Goal: Transaction & Acquisition: Book appointment/travel/reservation

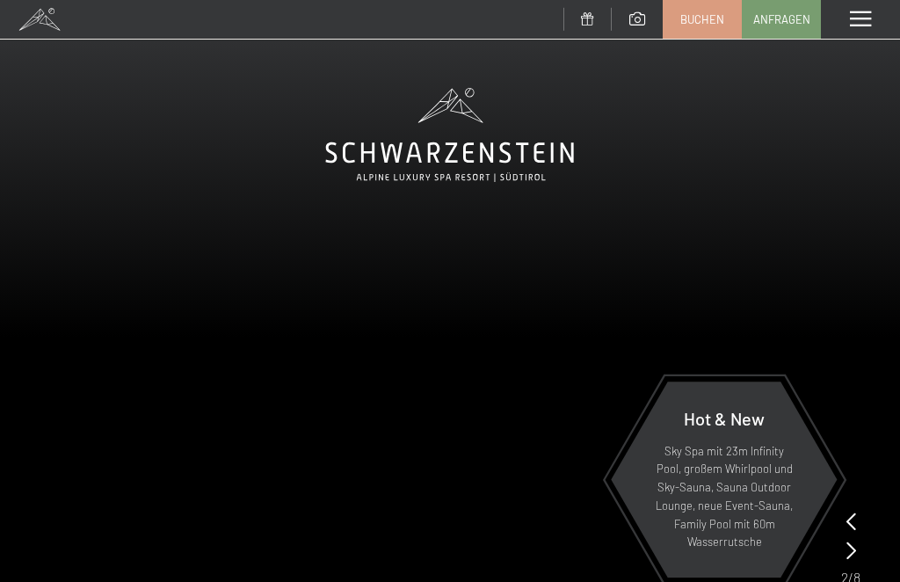
click at [695, 23] on span "Buchen" at bounding box center [702, 19] width 44 height 16
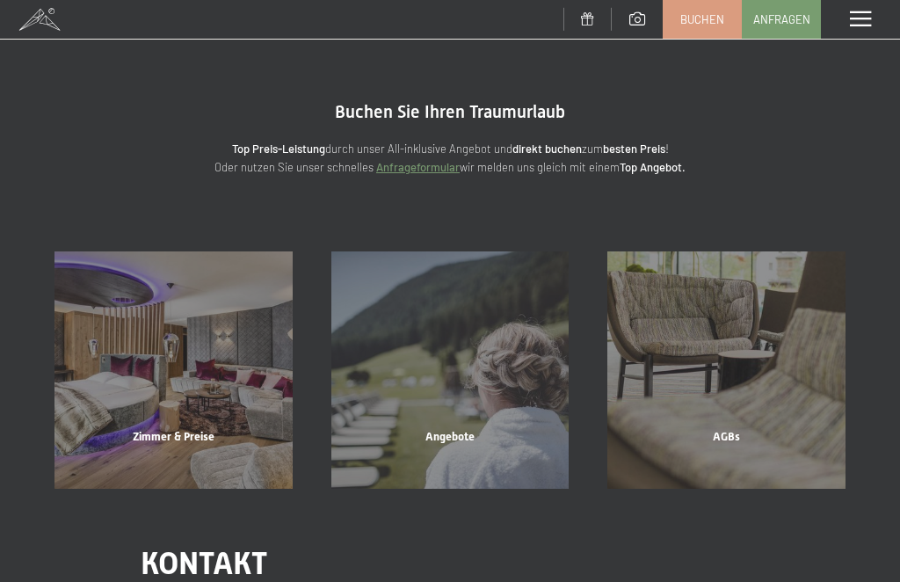
click at [459, 429] on div "Angebote" at bounding box center [450, 459] width 277 height 60
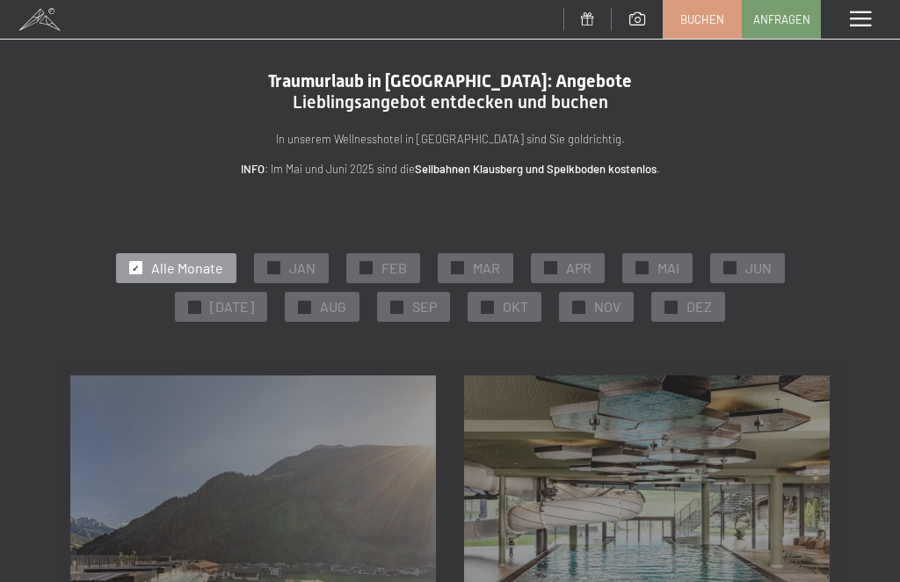
click at [300, 279] on div "✓ JAN" at bounding box center [291, 268] width 75 height 30
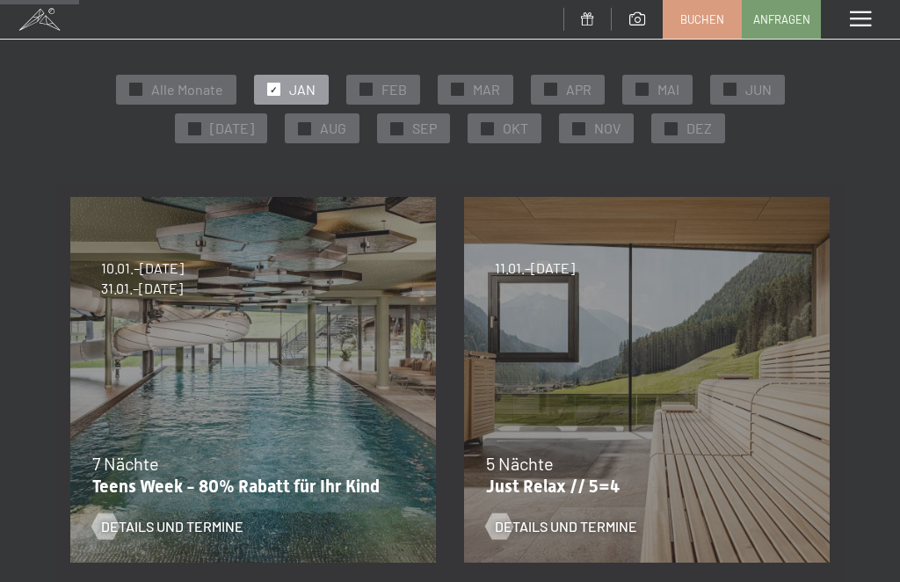
scroll to position [177, 0]
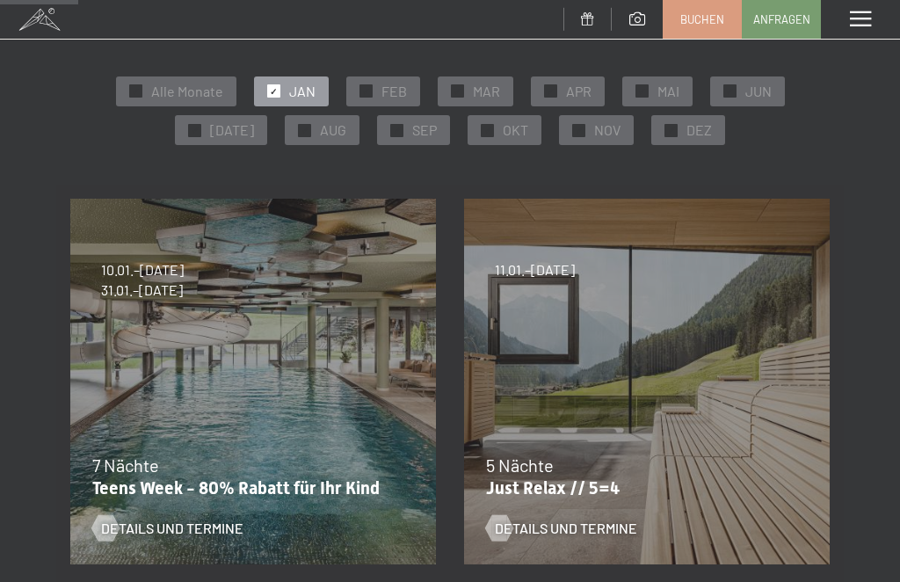
click at [572, 524] on span "Details und Termine" at bounding box center [566, 527] width 142 height 19
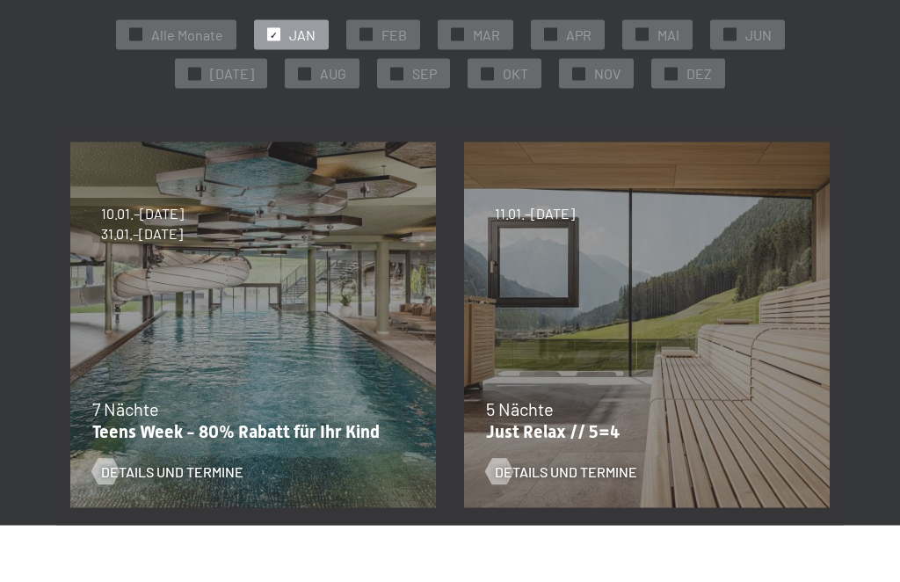
scroll to position [235, 0]
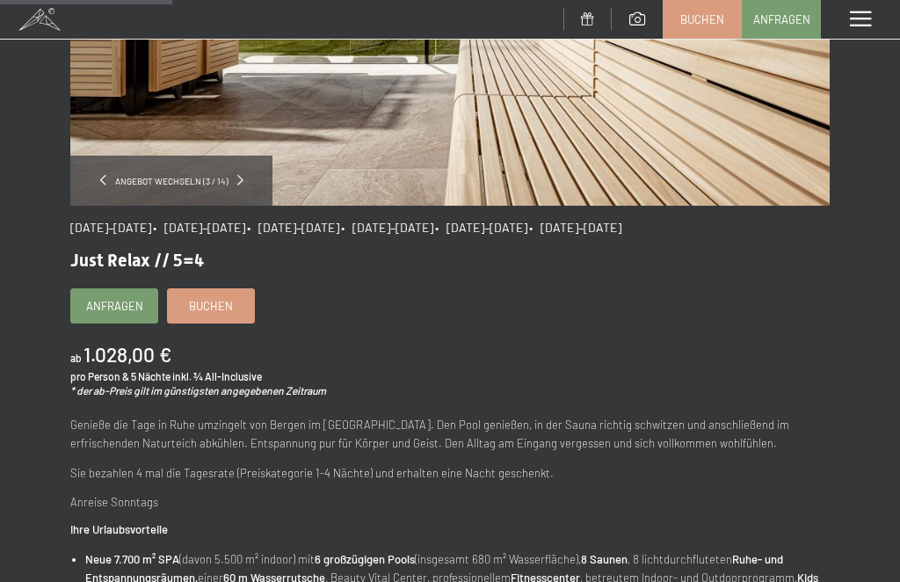
scroll to position [337, 0]
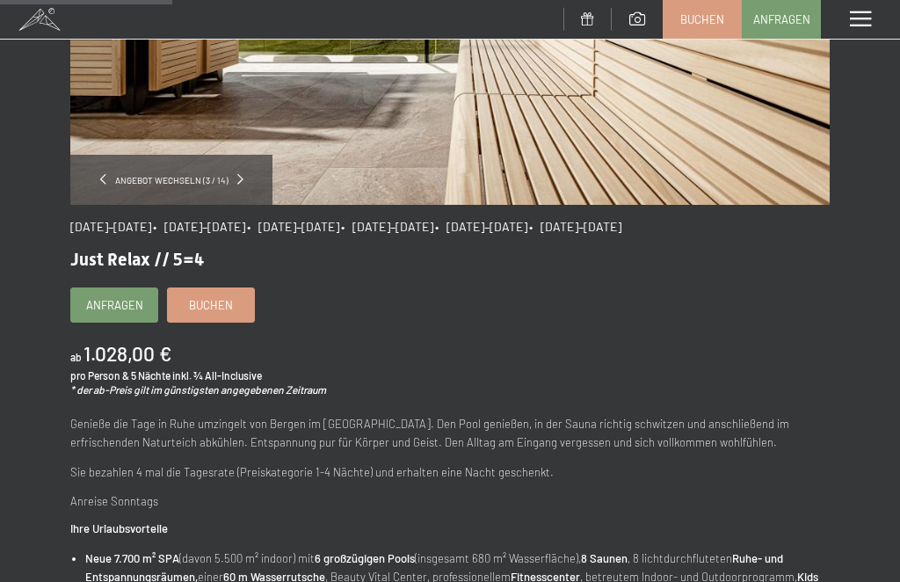
click at [211, 319] on div "Buchen" at bounding box center [211, 304] width 88 height 35
click at [222, 315] on link "Buchen" at bounding box center [211, 304] width 86 height 33
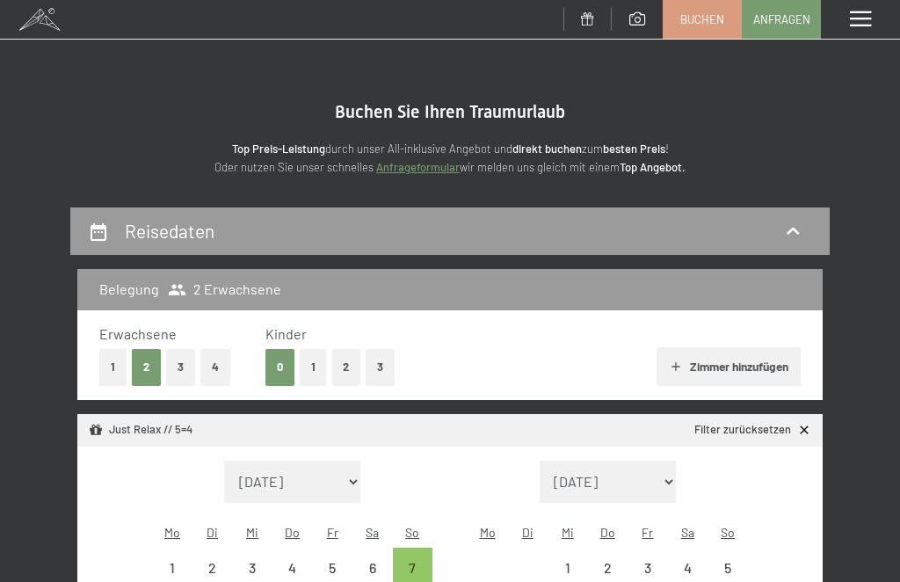
select select "[DATE]"
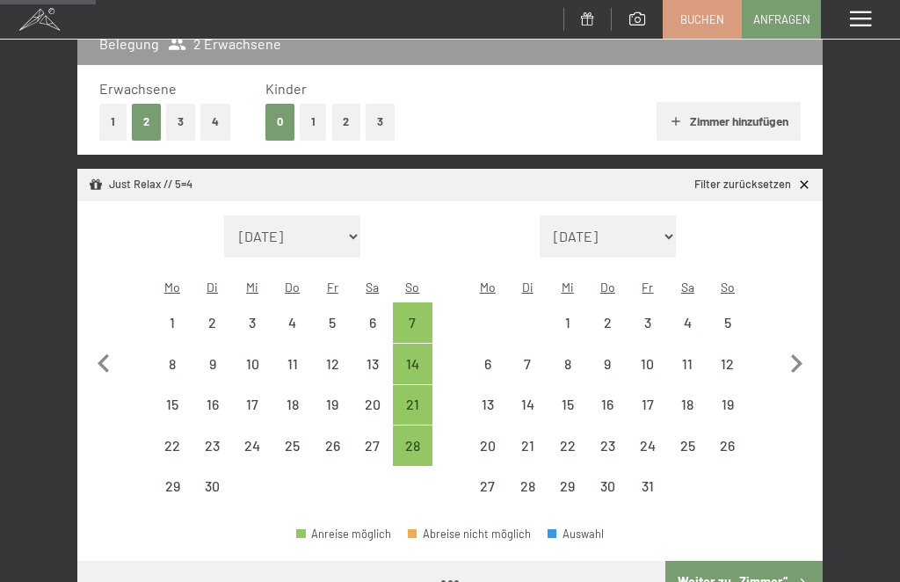
select select "[DATE]"
select select "2025-10-01"
click at [794, 354] on icon "button" at bounding box center [796, 363] width 11 height 18
select select "2025-10-01"
select select "2025-11-01"
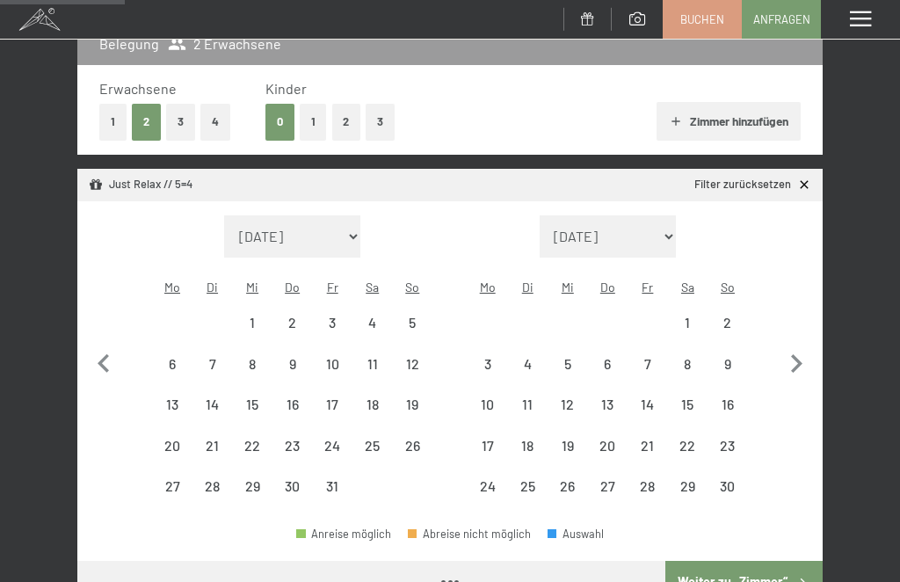
select select "2025-10-01"
select select "2025-11-01"
click at [799, 356] on icon "button" at bounding box center [796, 363] width 37 height 37
select select "2025-11-01"
select select "2025-12-01"
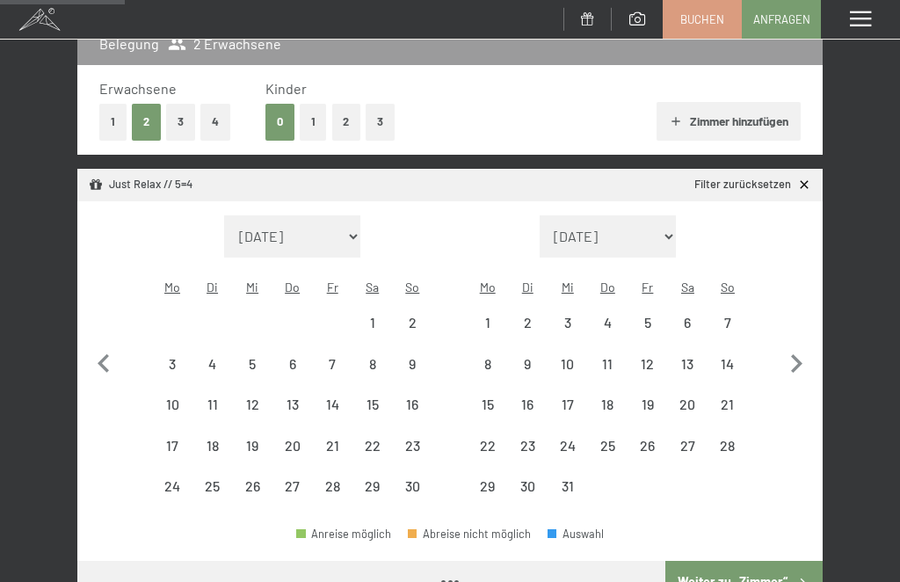
select select "2025-11-01"
select select "2025-12-01"
click at [798, 354] on icon "button" at bounding box center [796, 363] width 11 height 18
select select "2025-12-01"
select select "2026-01-01"
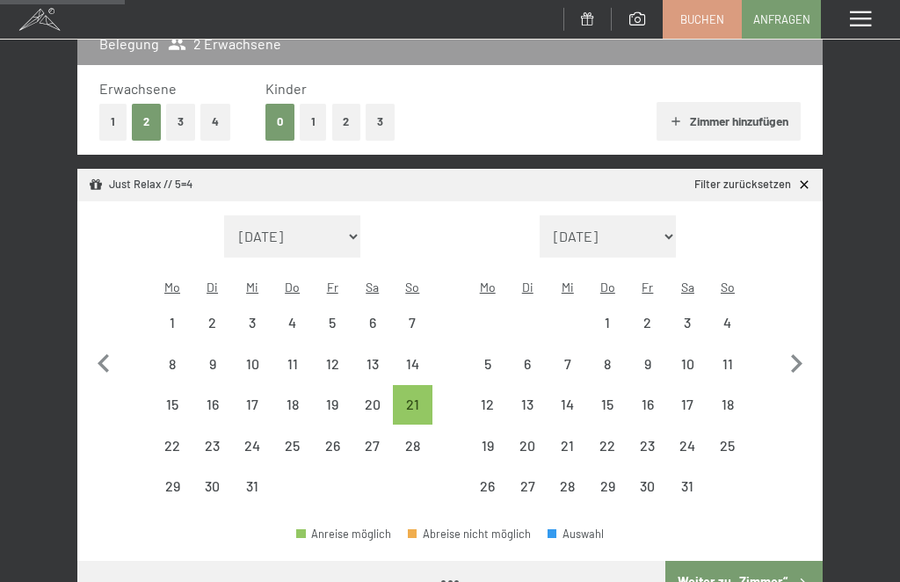
select select "2025-12-01"
select select "2026-01-01"
click at [804, 346] on icon "button" at bounding box center [796, 363] width 37 height 37
select select "2026-01-01"
select select "2026-02-01"
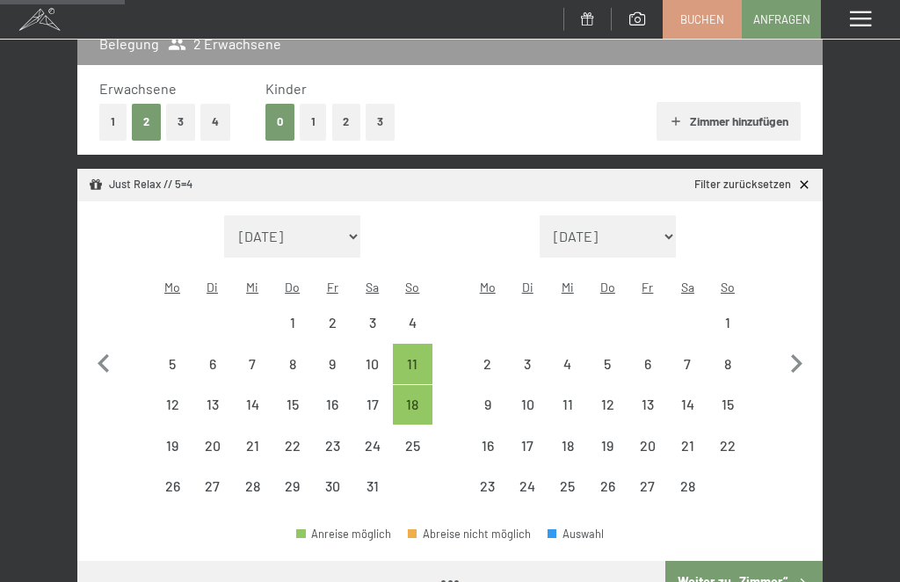
select select "2026-01-01"
select select "2026-02-01"
click at [415, 397] on div "18" at bounding box center [413, 415] width 37 height 37
select select "2026-01-01"
select select "2026-02-01"
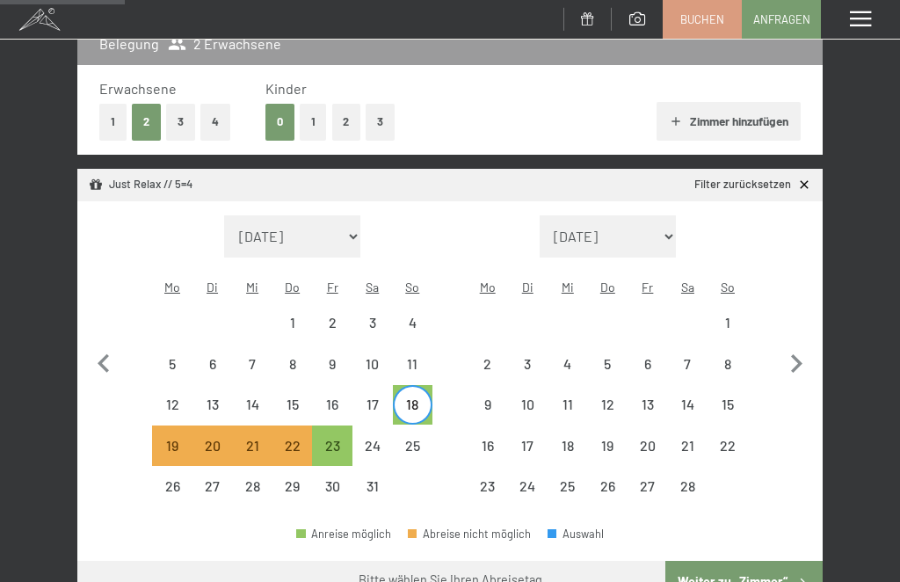
click at [738, 573] on button "Weiter zu „Zimmer“" at bounding box center [743, 582] width 157 height 42
select select "2026-01-01"
select select "2026-02-01"
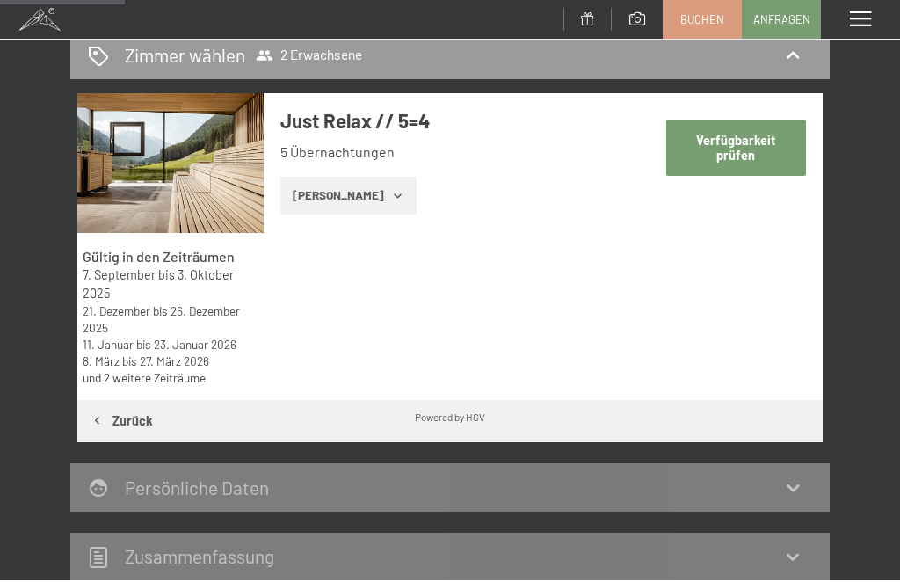
scroll to position [206, 0]
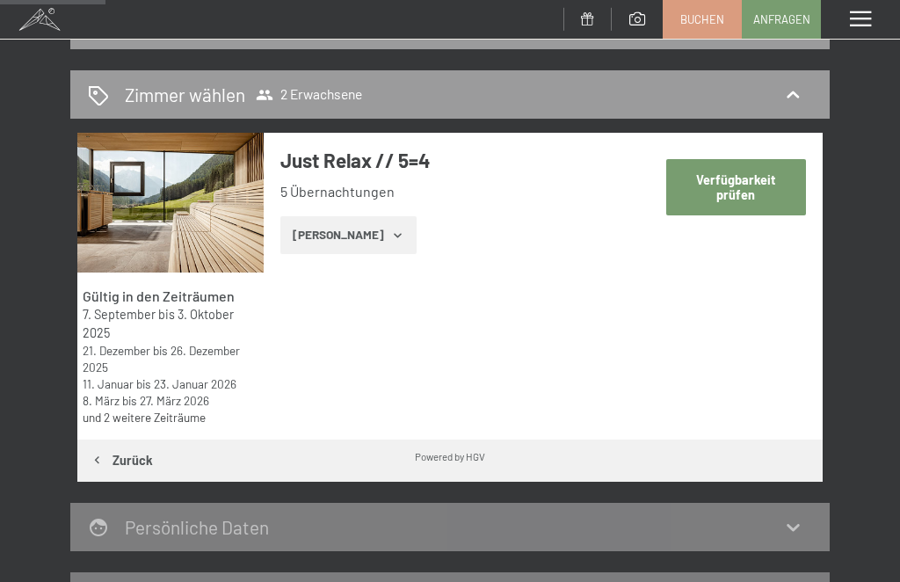
click at [348, 240] on button "Zeige Zimmer" at bounding box center [348, 235] width 136 height 39
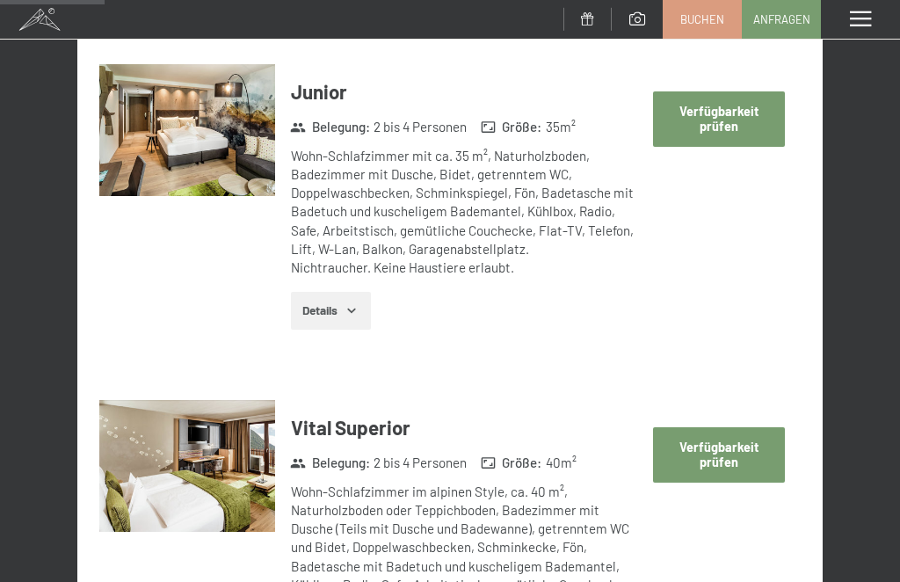
scroll to position [729, 0]
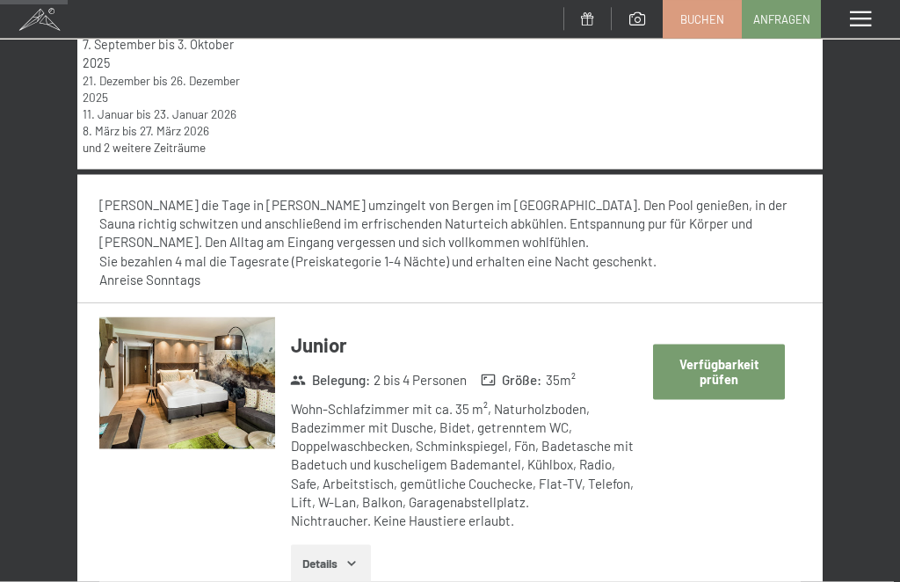
click at [713, 366] on button "Verfügbarkeit prüfen" at bounding box center [718, 371] width 131 height 55
select select "2026-01-01"
select select "2026-02-01"
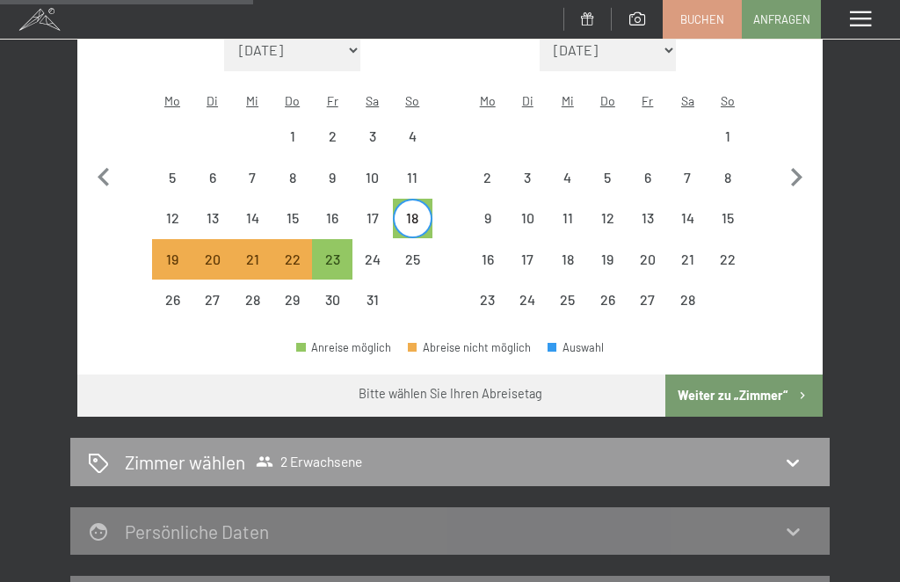
scroll to position [413, 0]
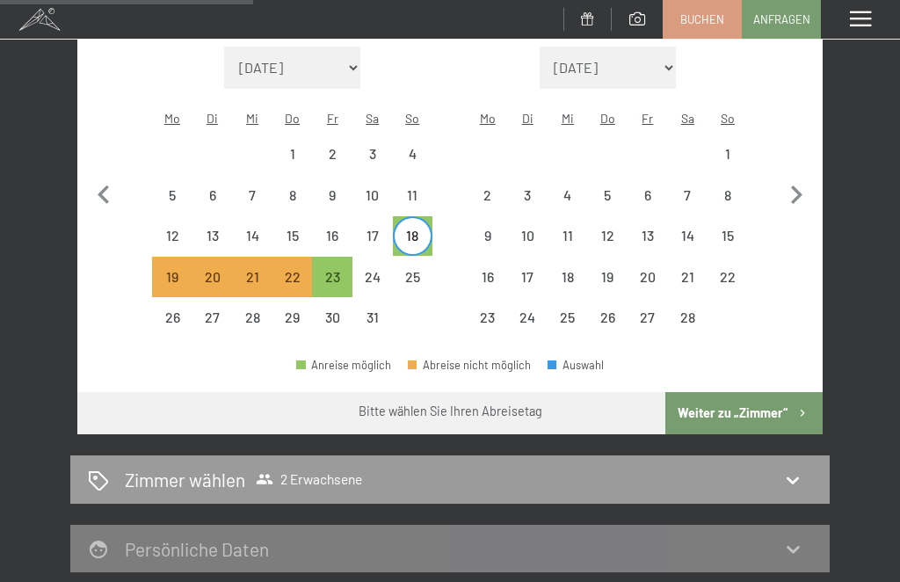
click at [675, 467] on div "Zimmer wählen 2 Erwachsene" at bounding box center [450, 479] width 724 height 25
select select "2026-01-01"
select select "2026-02-01"
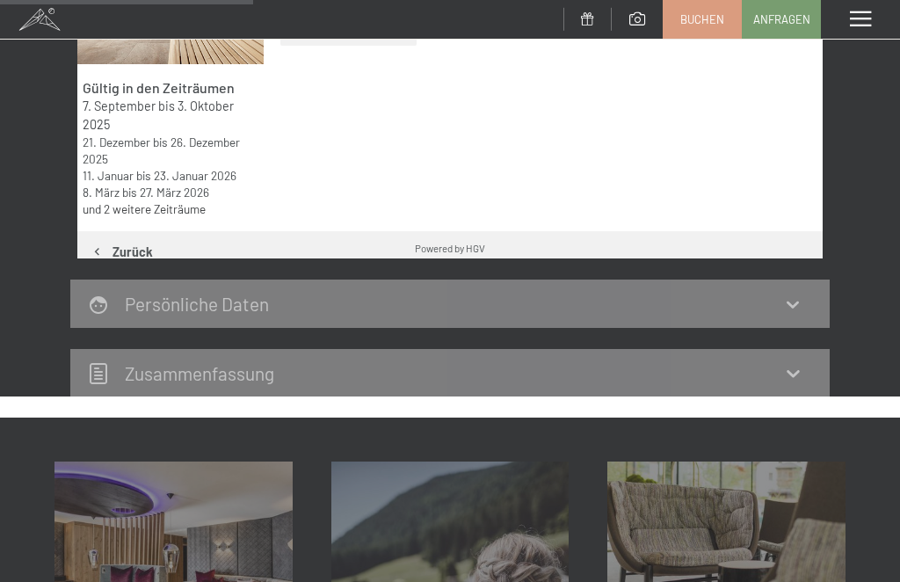
scroll to position [206, 0]
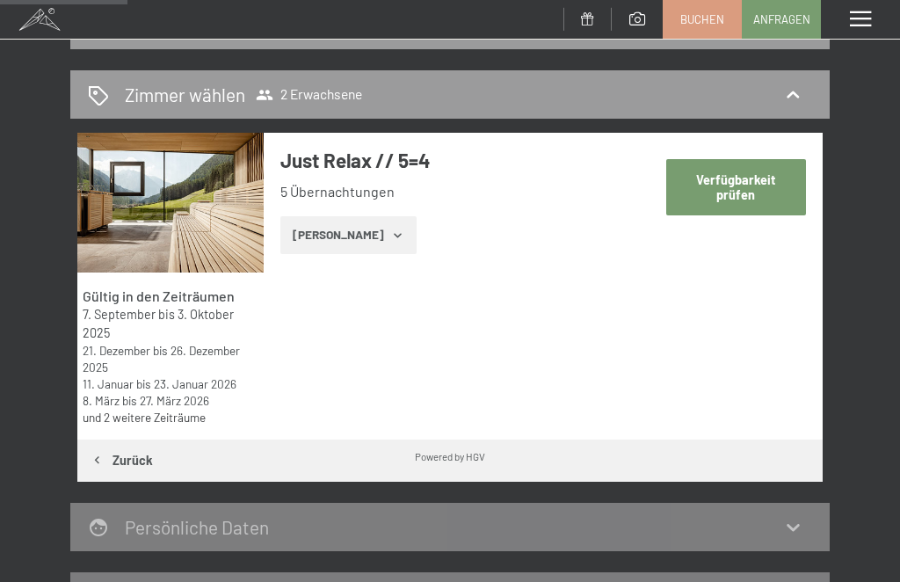
click at [739, 196] on button "Verfügbarkeit prüfen" at bounding box center [736, 186] width 140 height 55
select select "2026-01-01"
select select "2026-02-01"
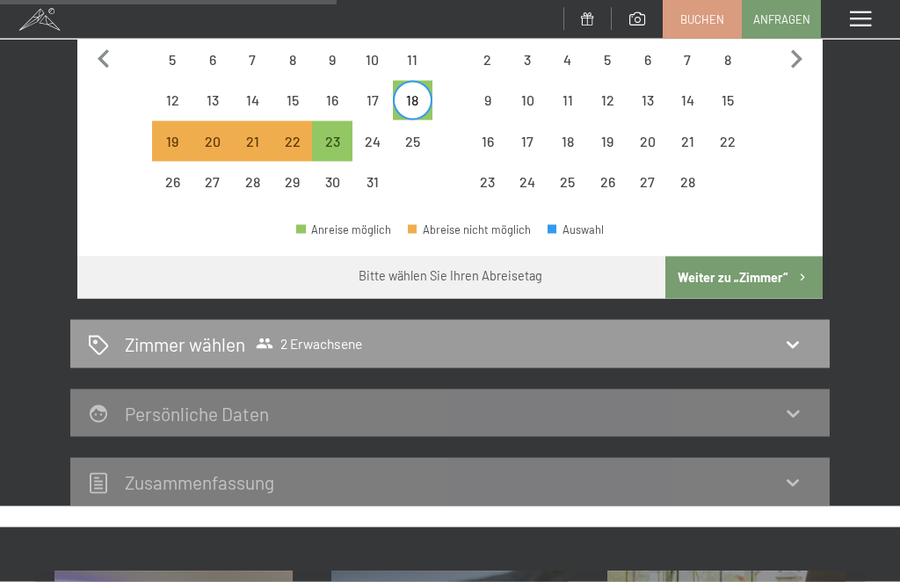
scroll to position [550, 0]
click at [792, 333] on icon at bounding box center [792, 343] width 21 height 21
select select "2026-01-01"
select select "2026-02-01"
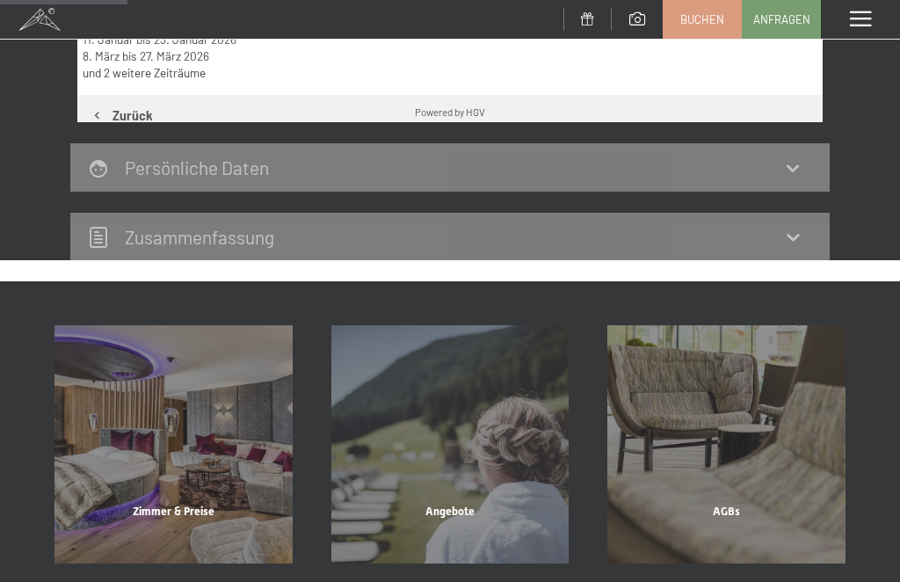
scroll to position [206, 0]
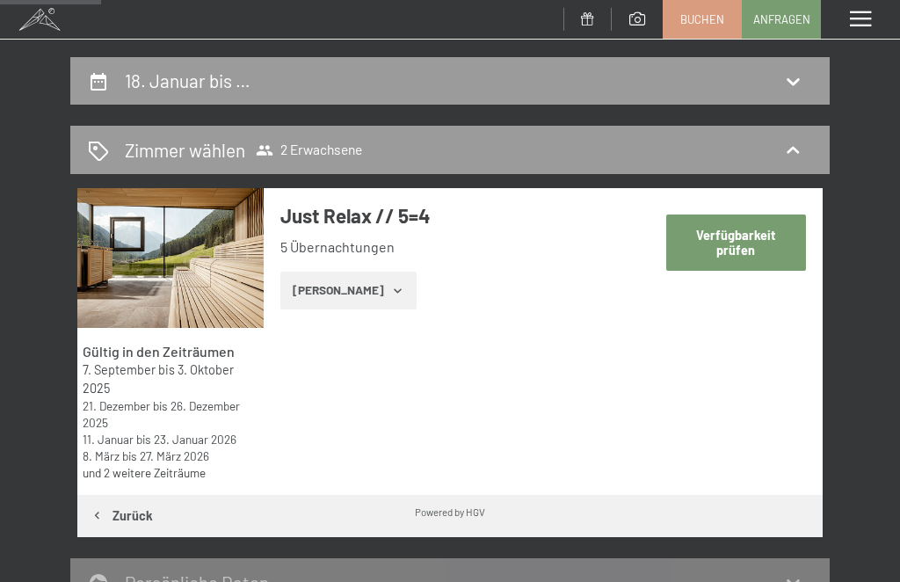
click at [742, 245] on button "Verfügbarkeit prüfen" at bounding box center [736, 241] width 140 height 55
select select "2026-01-01"
select select "2026-02-01"
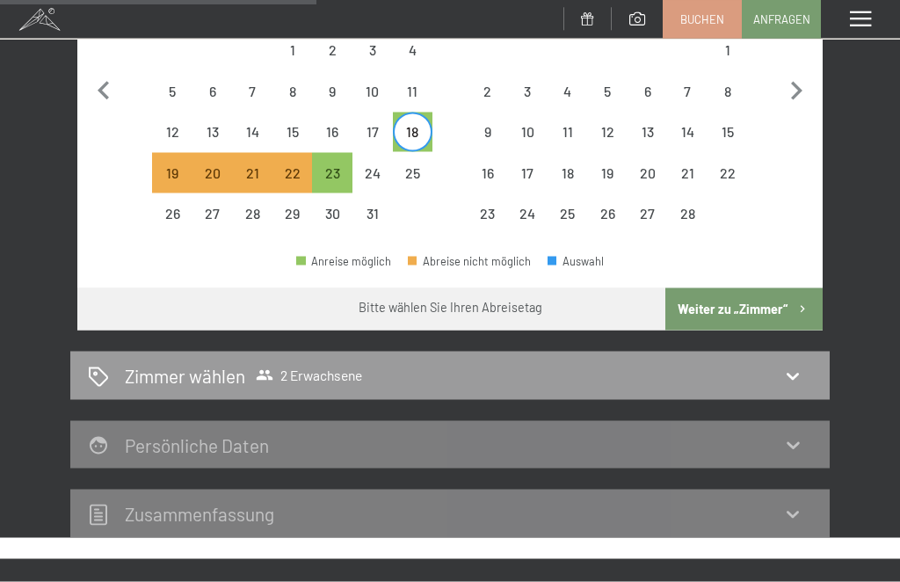
scroll to position [525, 0]
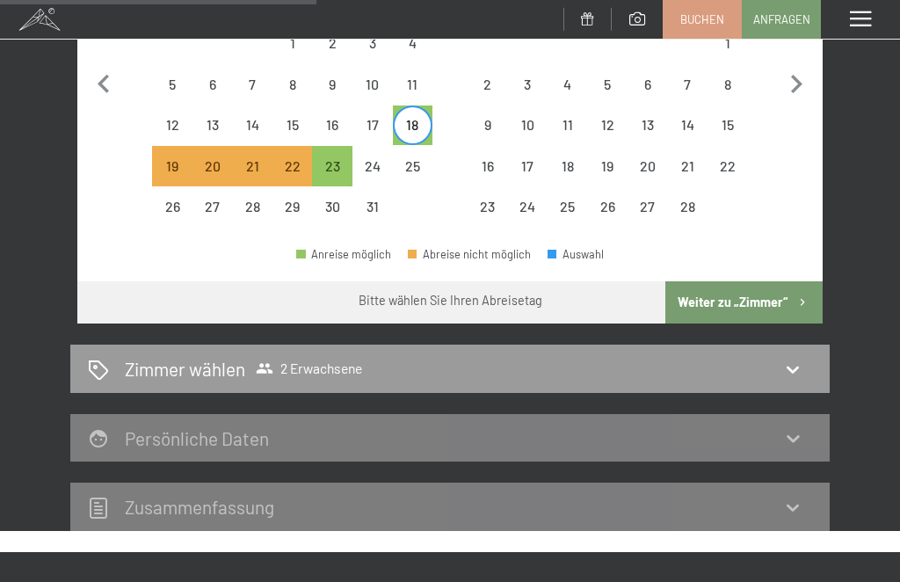
click at [737, 290] on button "Weiter zu „Zimmer“" at bounding box center [743, 302] width 157 height 42
select select "2026-01-01"
select select "2026-02-01"
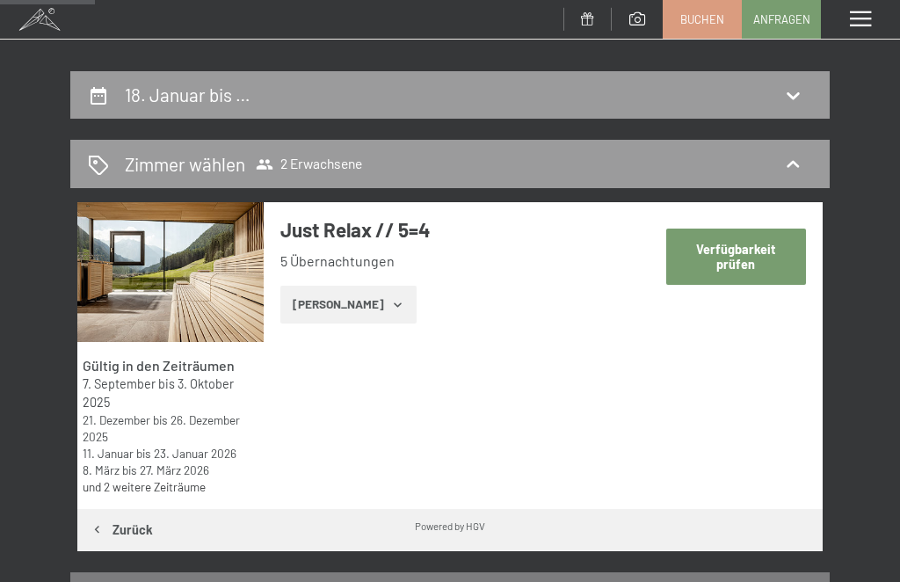
scroll to position [139, 0]
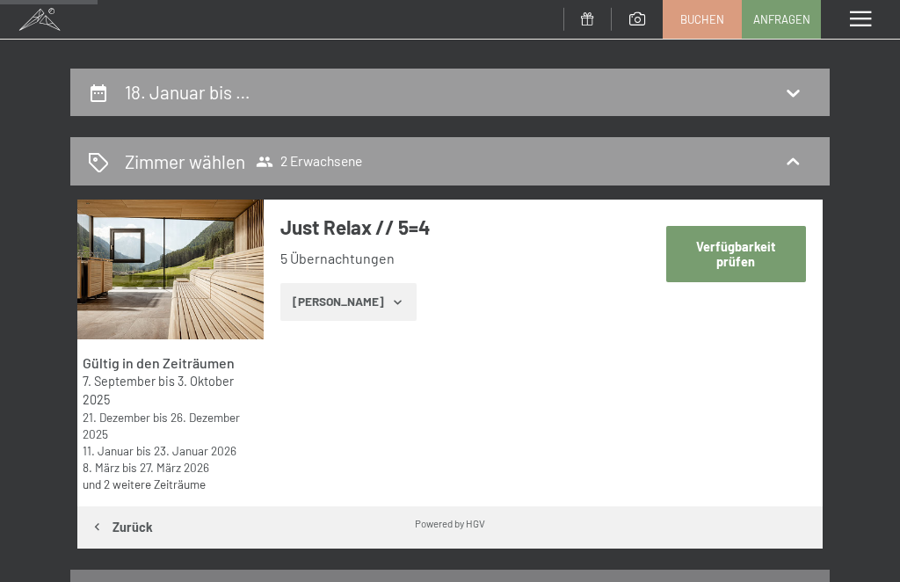
click at [340, 313] on button "Zeige Zimmer" at bounding box center [348, 302] width 136 height 39
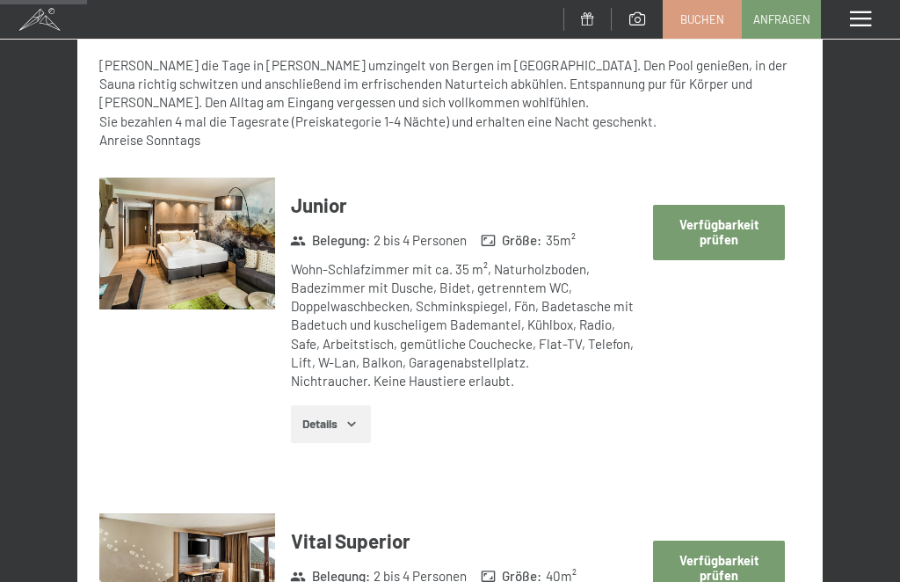
scroll to position [614, 0]
click at [728, 240] on button "Verfügbarkeit prüfen" at bounding box center [718, 233] width 131 height 55
select select "2026-01-01"
select select "2026-02-01"
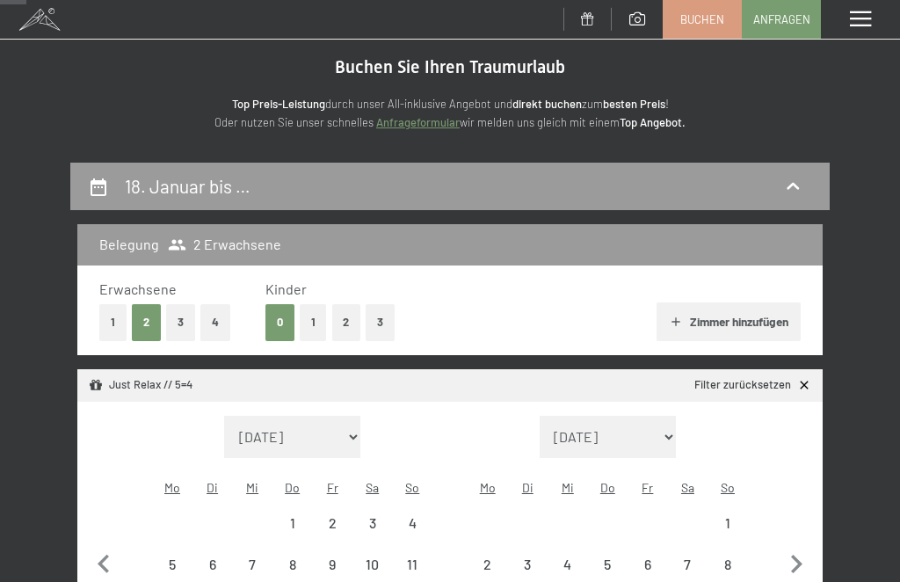
scroll to position [48, 0]
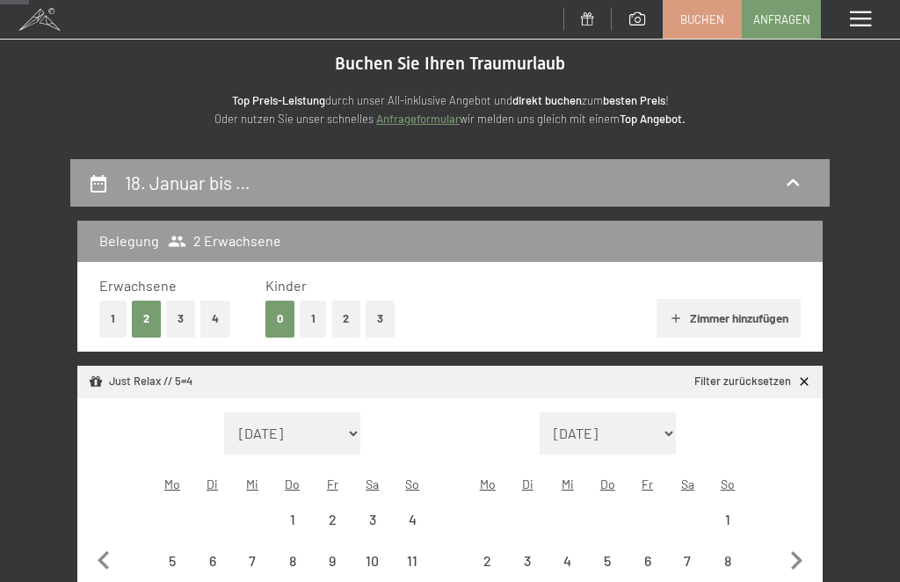
click at [670, 311] on icon "button" at bounding box center [676, 318] width 14 height 14
select select "2025-09-01"
select select "2025-10-01"
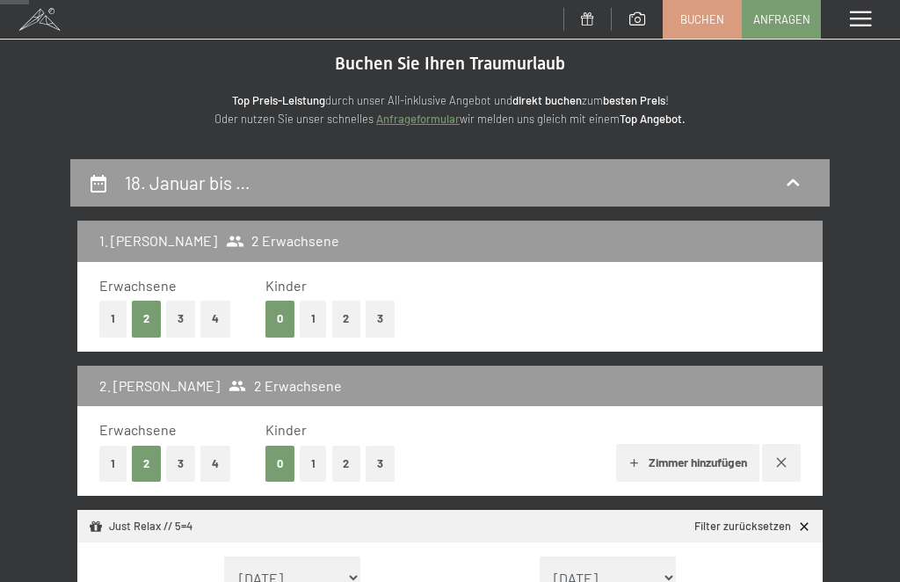
select select "2025-09-01"
select select "2025-10-01"
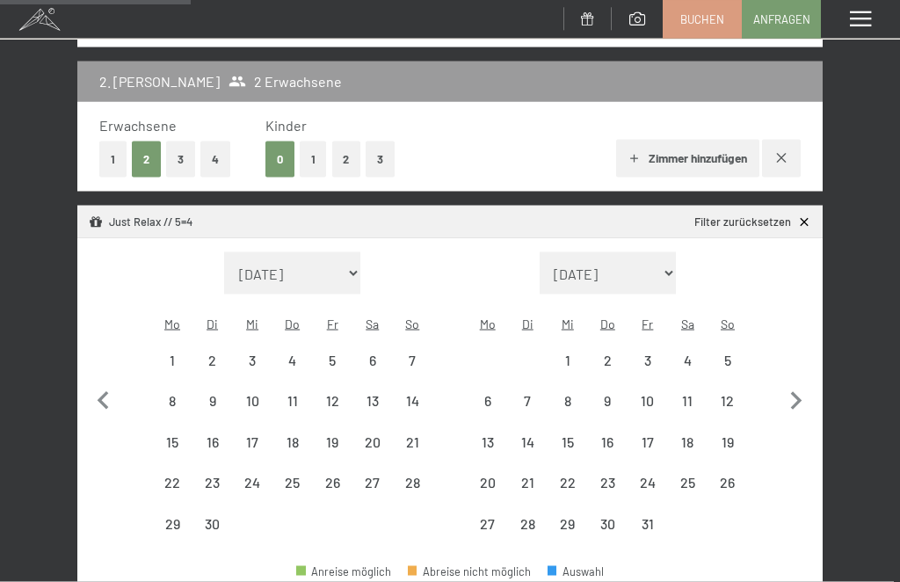
scroll to position [365, 0]
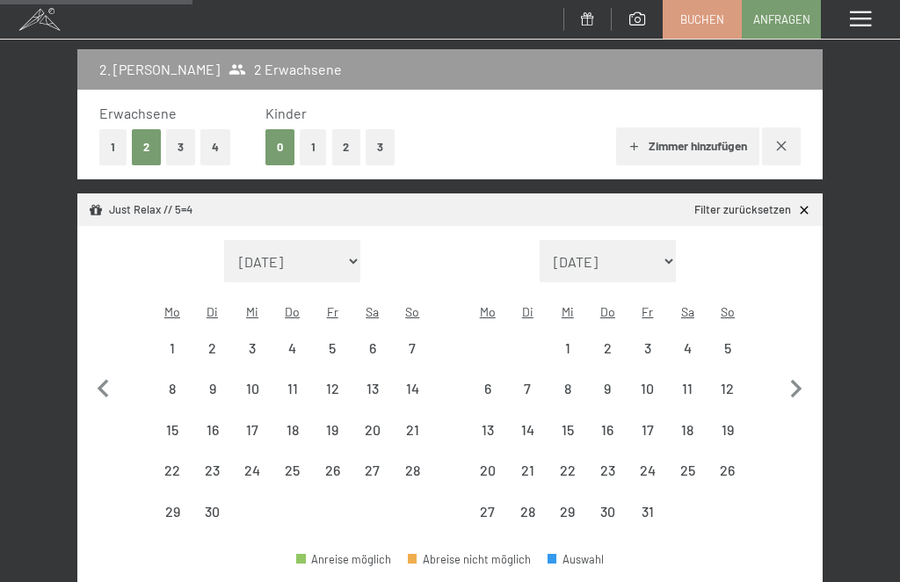
click at [793, 371] on icon "button" at bounding box center [796, 389] width 37 height 37
select select "2025-10-01"
select select "2025-11-01"
select select "2025-10-01"
select select "2025-11-01"
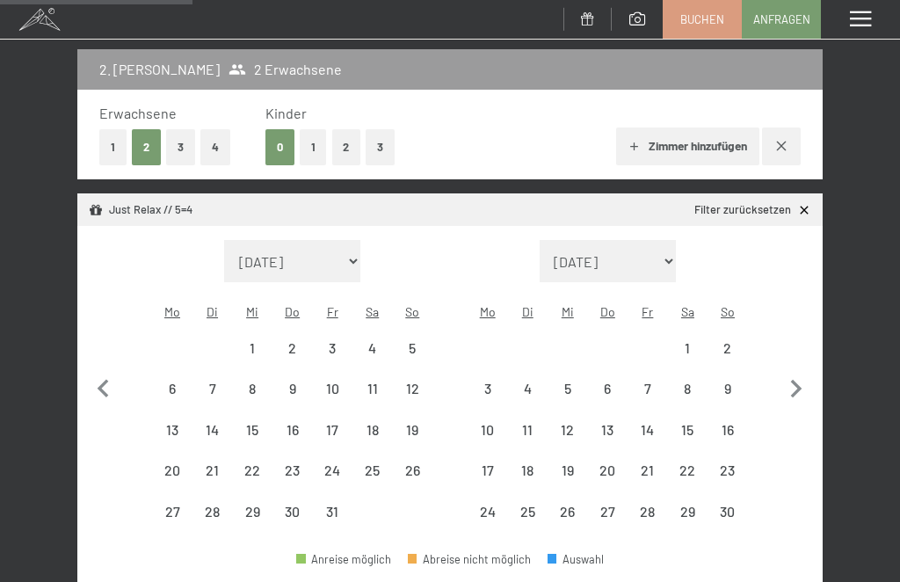
click at [799, 380] on icon "button" at bounding box center [796, 389] width 11 height 18
select select "2025-11-01"
select select "2025-12-01"
click at [799, 380] on icon "button" at bounding box center [796, 389] width 11 height 18
select select "2025-12-01"
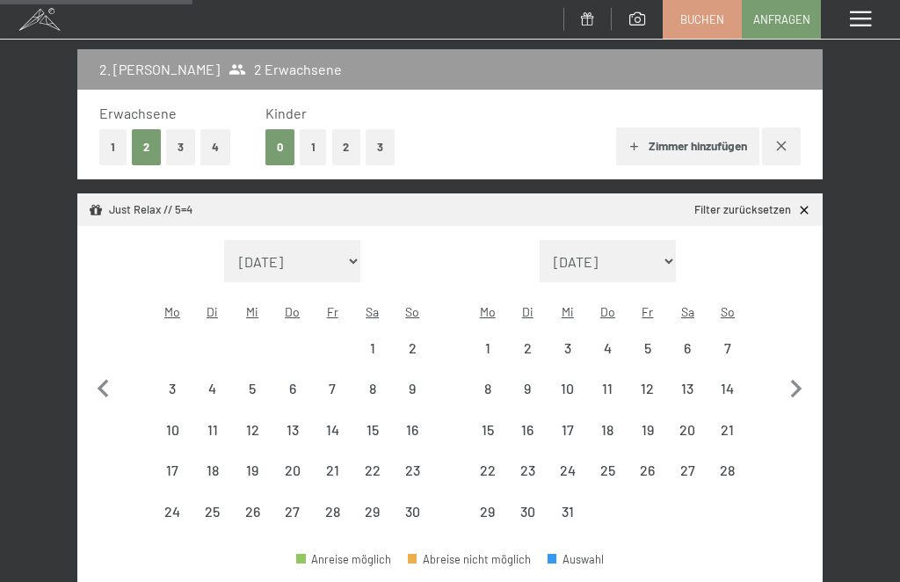
select select "2026-01-01"
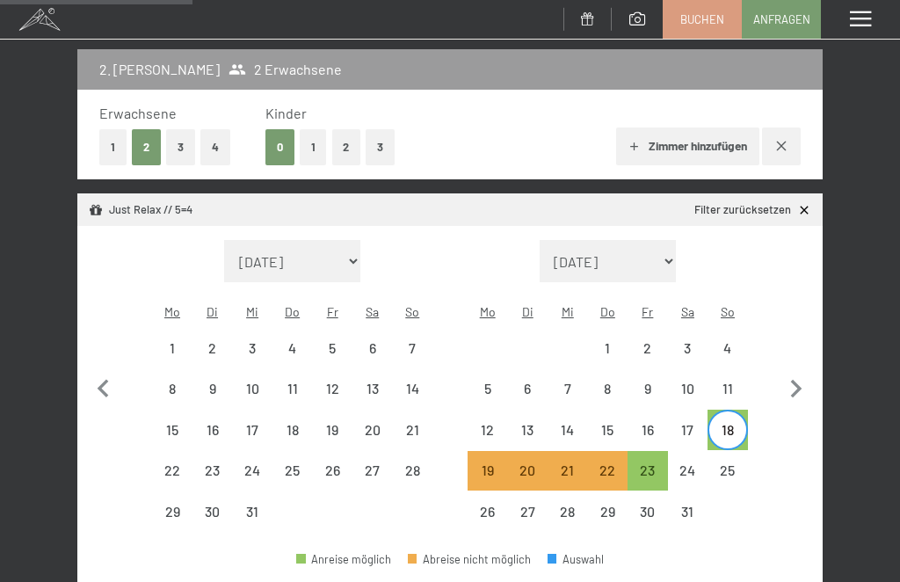
click at [646, 463] on div "23" at bounding box center [647, 481] width 37 height 37
select select "2025-12-01"
select select "2026-01-01"
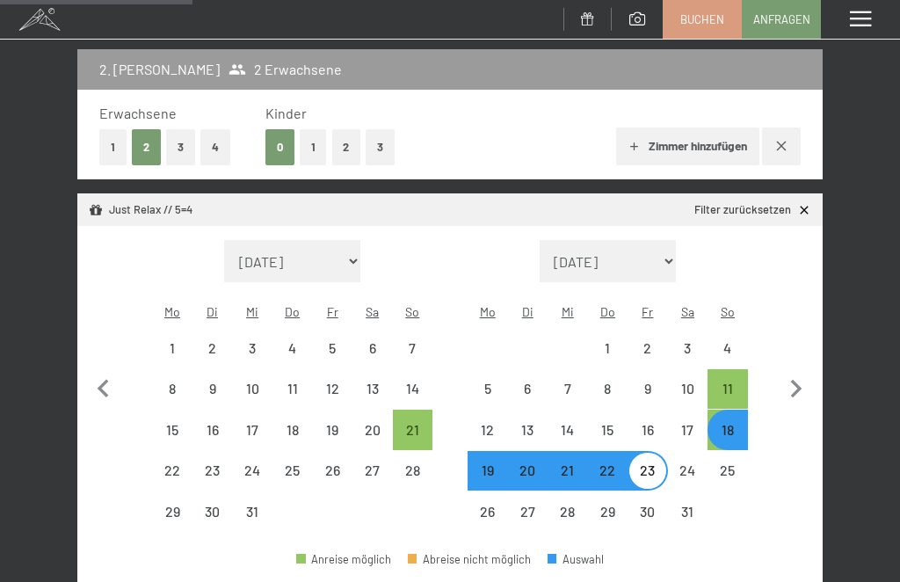
select select "2025-09-01"
select select "2025-10-01"
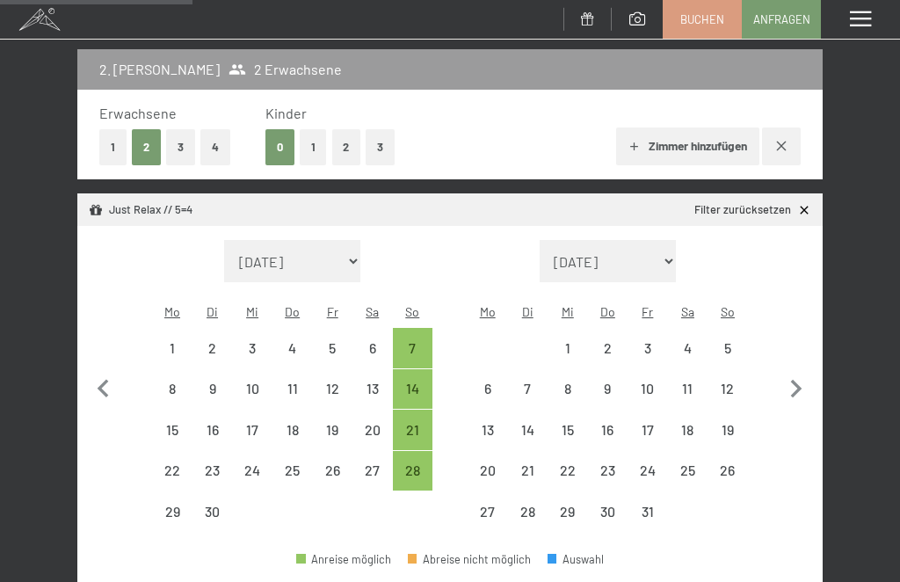
click at [805, 203] on icon at bounding box center [804, 210] width 15 height 15
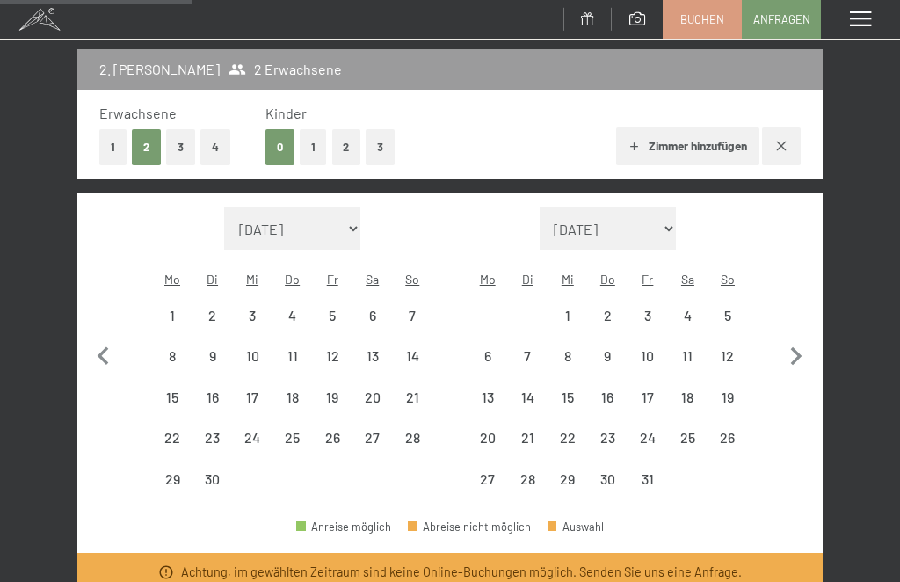
select select "2025-09-01"
select select "2025-10-01"
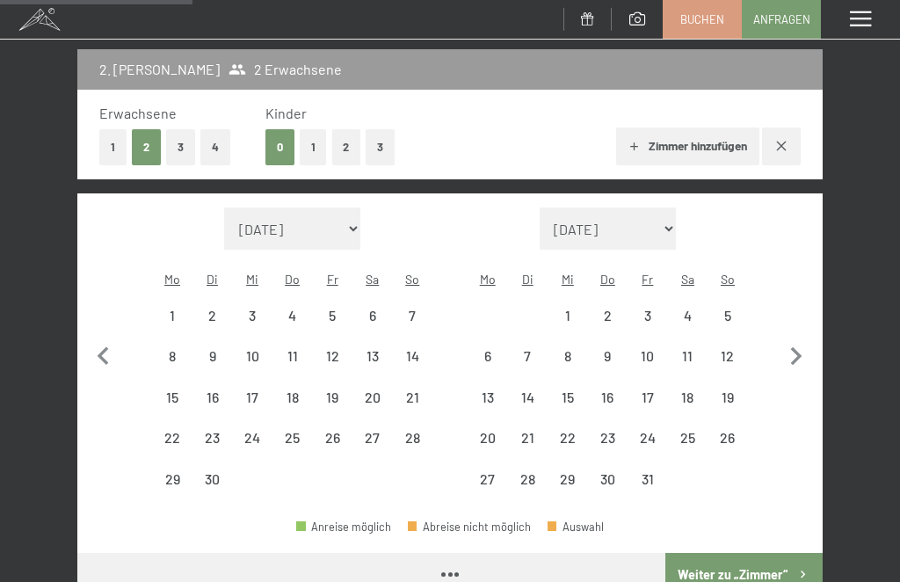
select select "2025-09-01"
select select "2025-10-01"
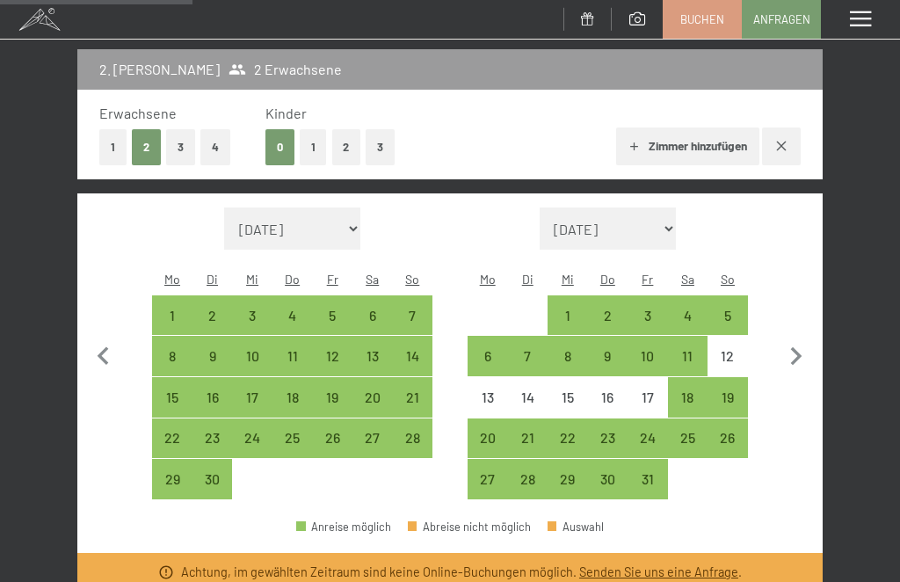
click at [791, 349] on icon "button" at bounding box center [796, 356] width 37 height 37
select select "2025-10-01"
select select "2025-11-01"
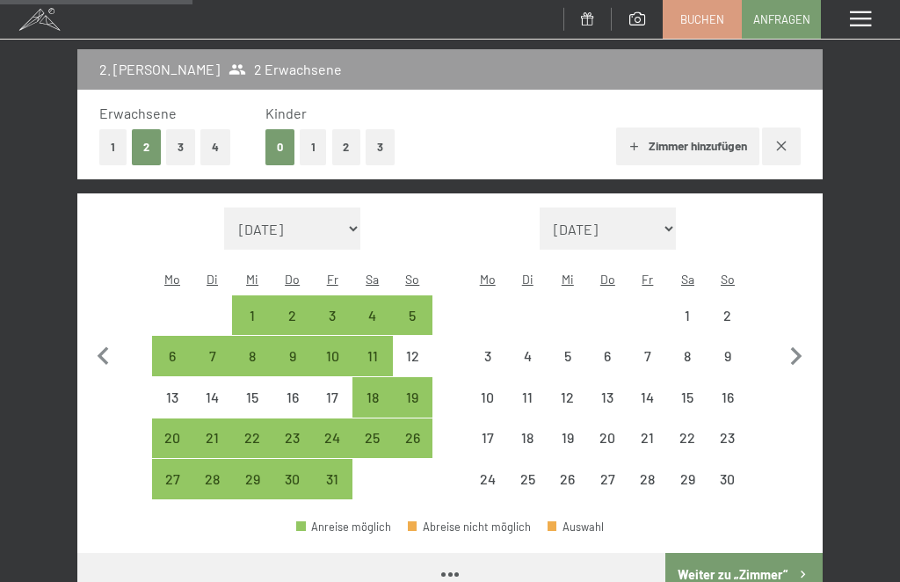
click at [792, 345] on icon "button" at bounding box center [796, 356] width 37 height 37
select select "2025-11-01"
select select "2025-12-01"
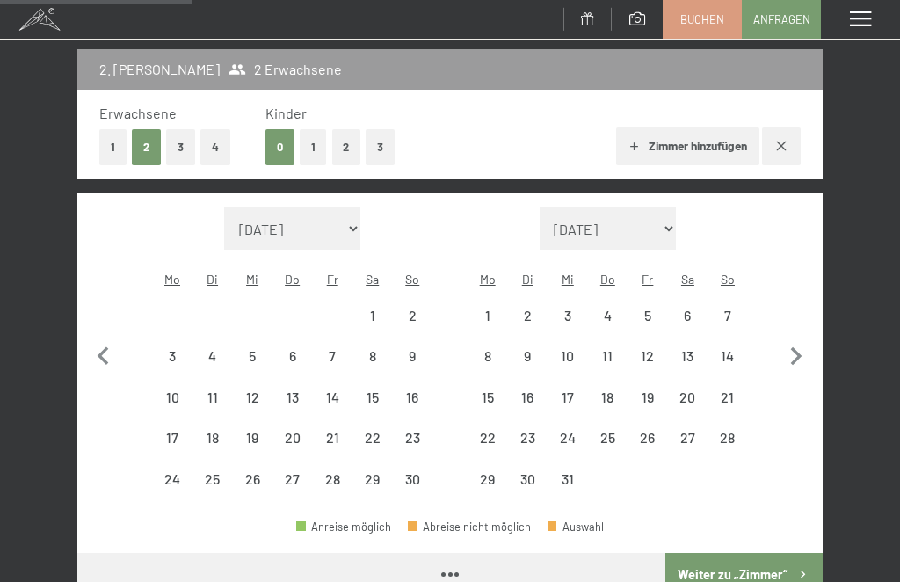
click at [792, 351] on icon "button" at bounding box center [796, 356] width 37 height 37
select select "2025-12-01"
select select "2026-01-01"
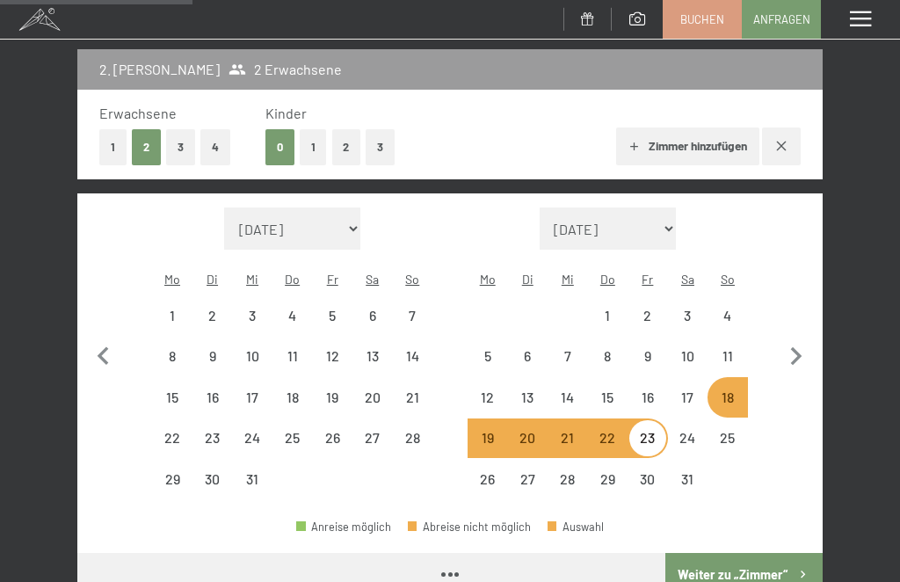
select select "2025-12-01"
select select "2026-01-01"
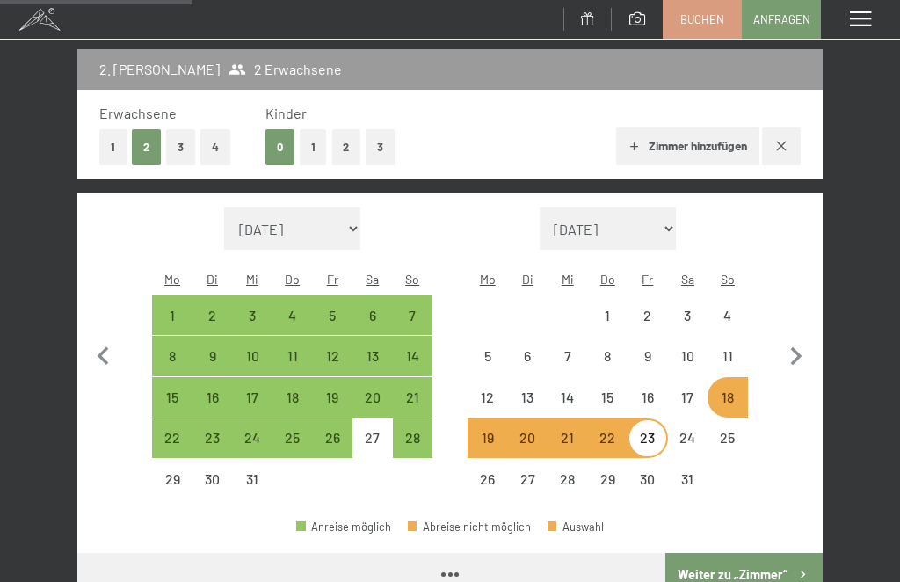
select select "2025-12-01"
select select "2026-01-01"
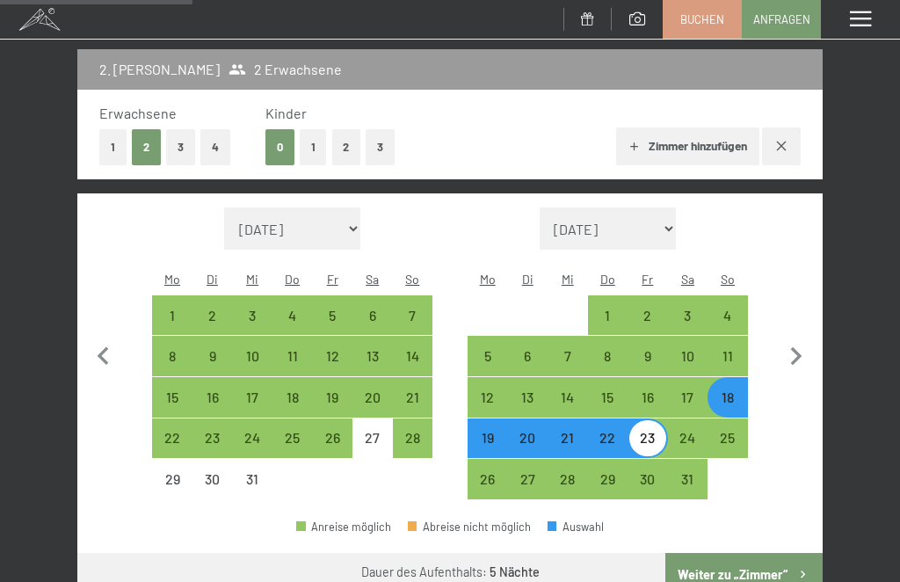
click at [723, 556] on button "Weiter zu „Zimmer“" at bounding box center [743, 574] width 157 height 42
select select "2025-12-01"
select select "2026-01-01"
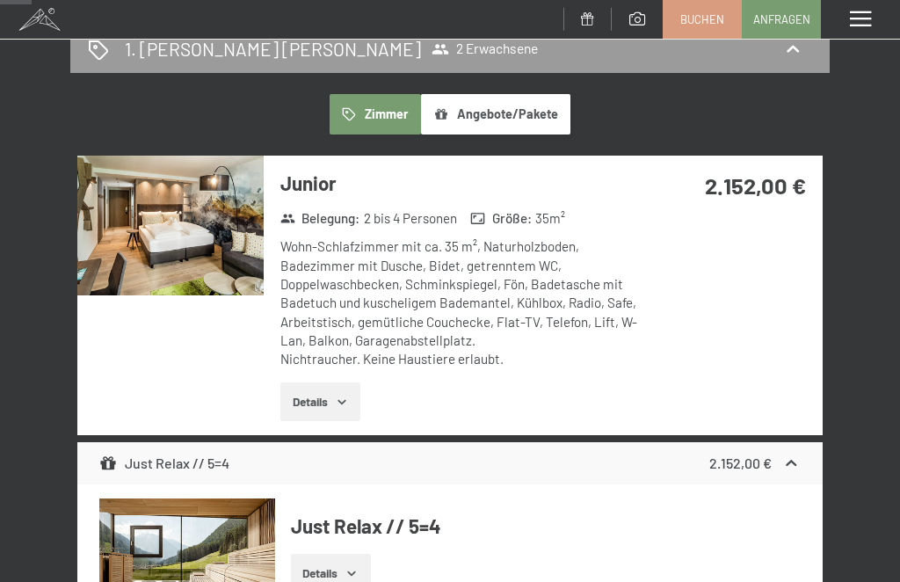
scroll to position [250, 0]
click at [353, 404] on button "Details" at bounding box center [320, 402] width 80 height 39
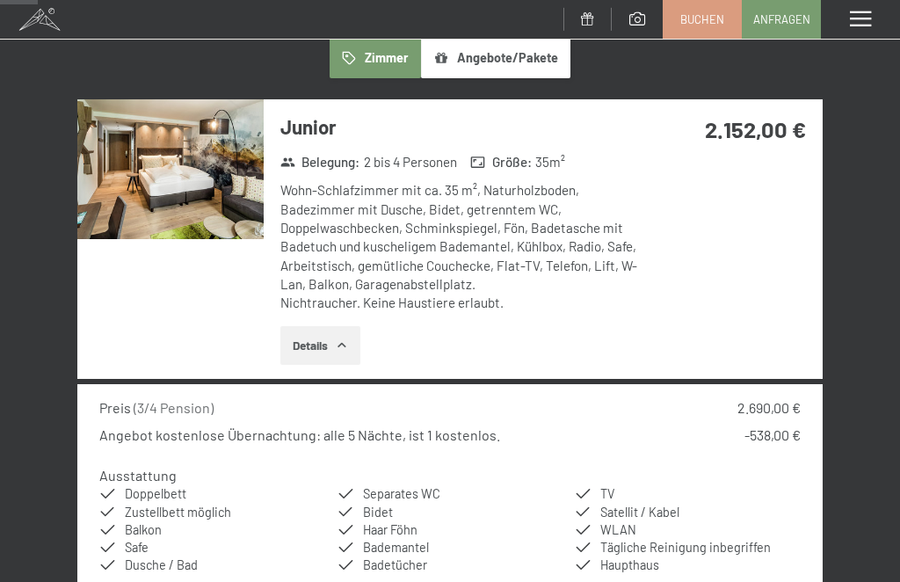
scroll to position [292, 0]
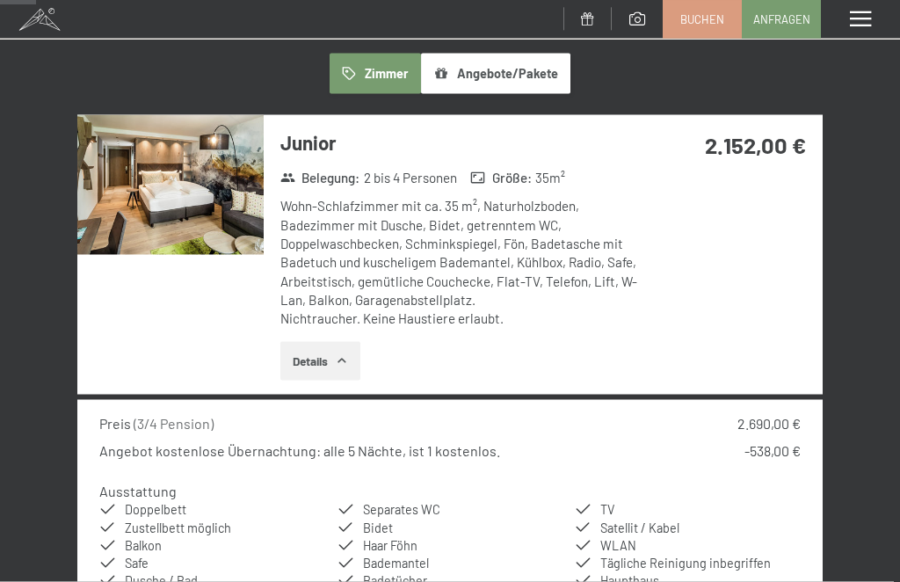
click at [191, 186] on img at bounding box center [170, 185] width 186 height 140
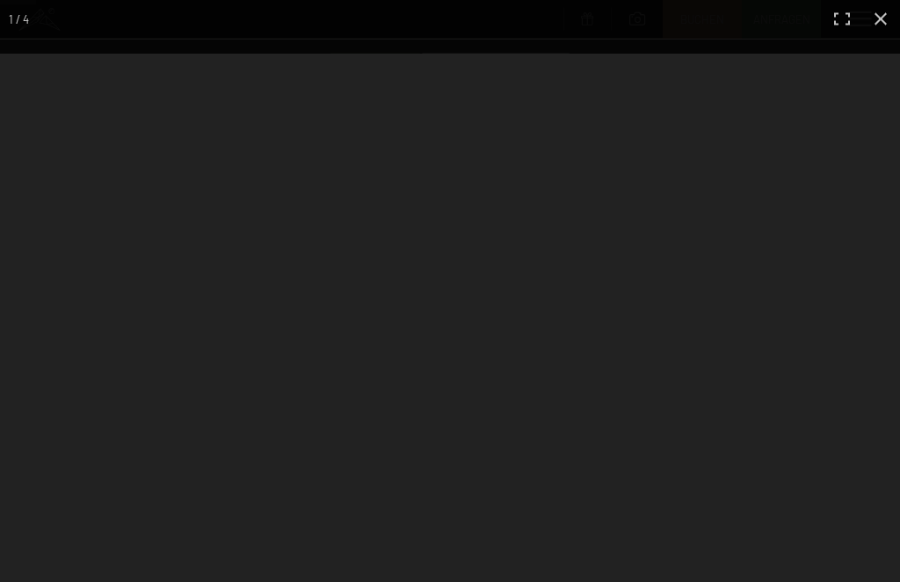
scroll to position [293, 0]
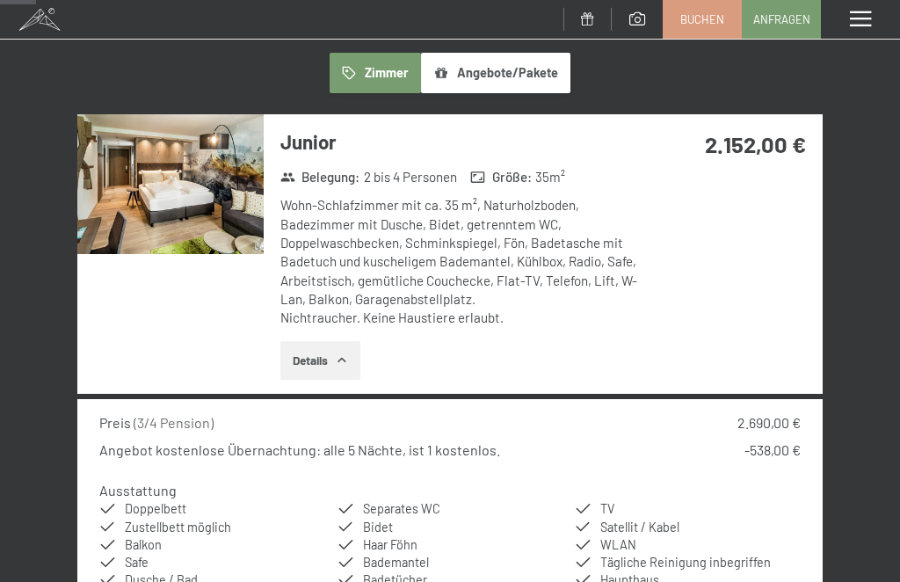
click at [881, 19] on div "Menü" at bounding box center [860, 19] width 79 height 39
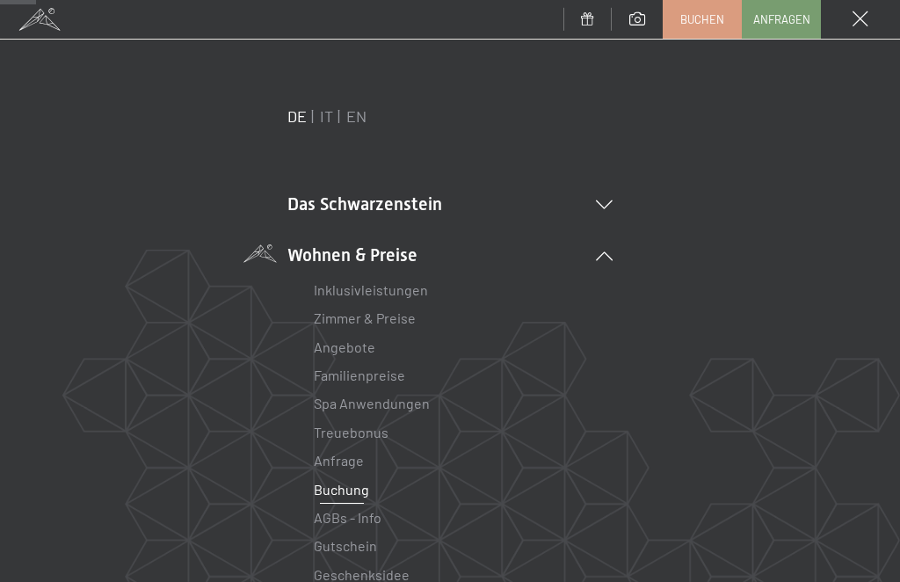
click at [379, 296] on link "Inklusivleistungen" at bounding box center [371, 289] width 114 height 17
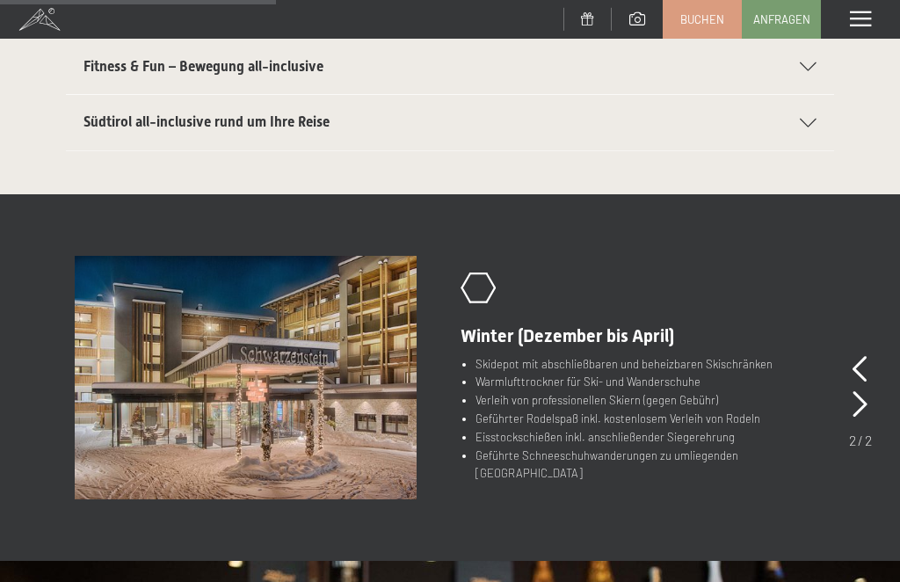
scroll to position [669, 0]
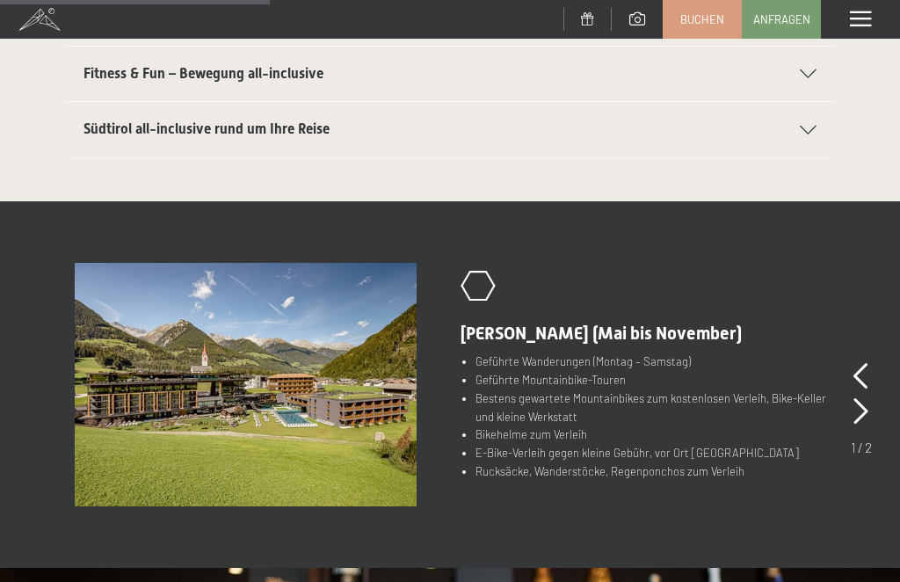
click at [865, 12] on span at bounding box center [860, 19] width 21 height 16
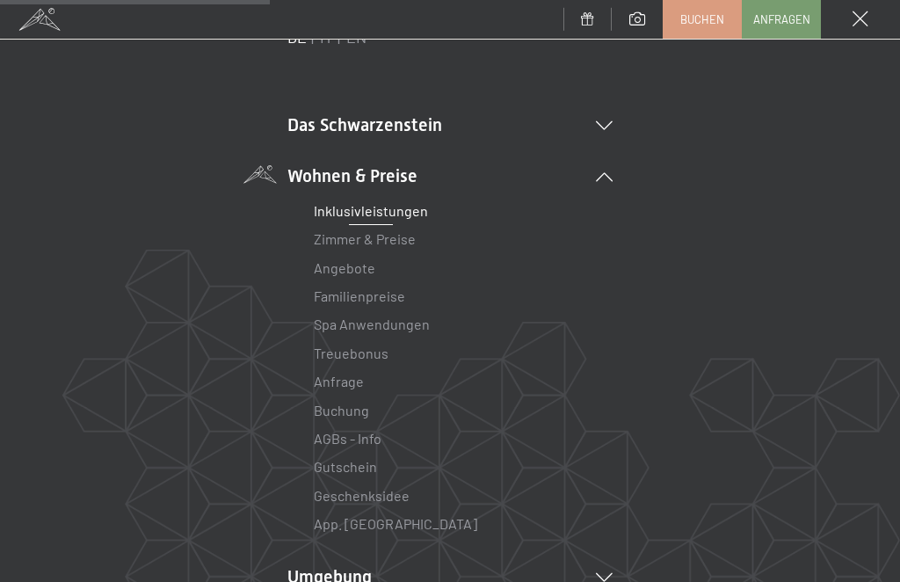
scroll to position [78, 0]
click at [607, 125] on icon at bounding box center [604, 126] width 17 height 9
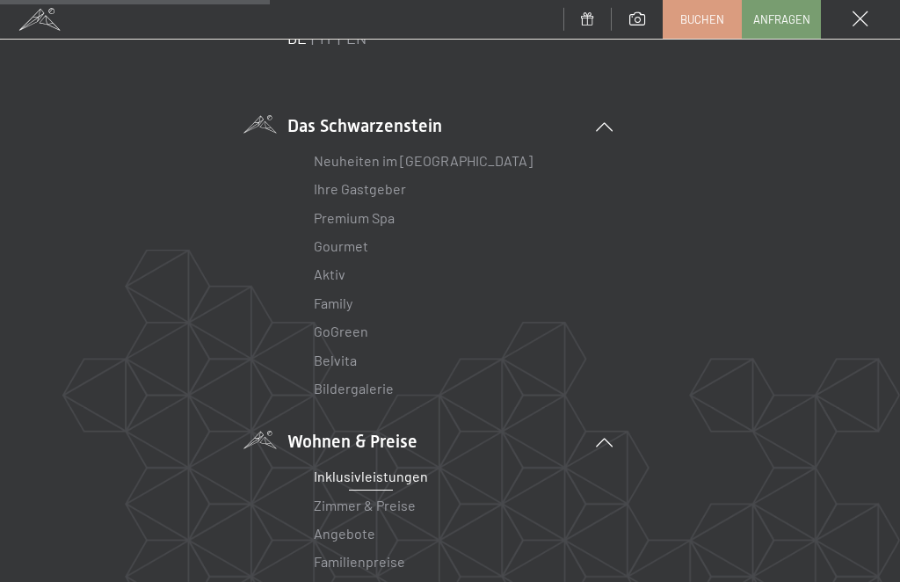
click at [373, 225] on link "Premium Spa" at bounding box center [354, 217] width 81 height 17
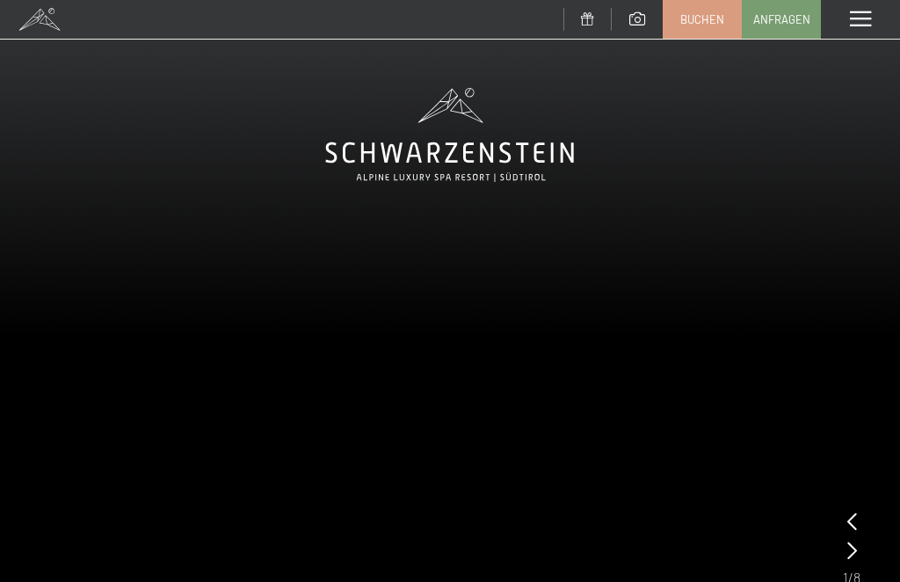
click at [862, 24] on span at bounding box center [860, 19] width 21 height 16
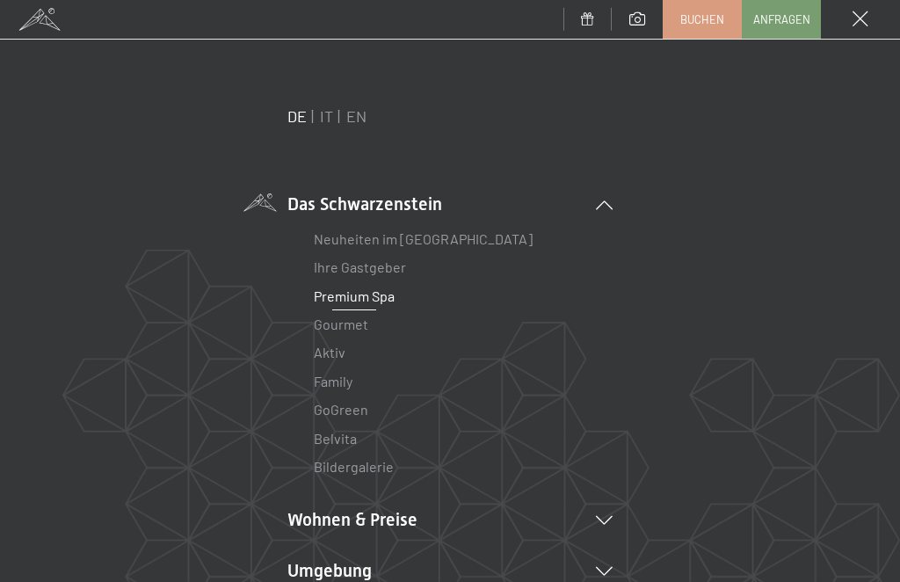
click at [476, 244] on link "Neuheiten im [GEOGRAPHIC_DATA]" at bounding box center [423, 238] width 219 height 17
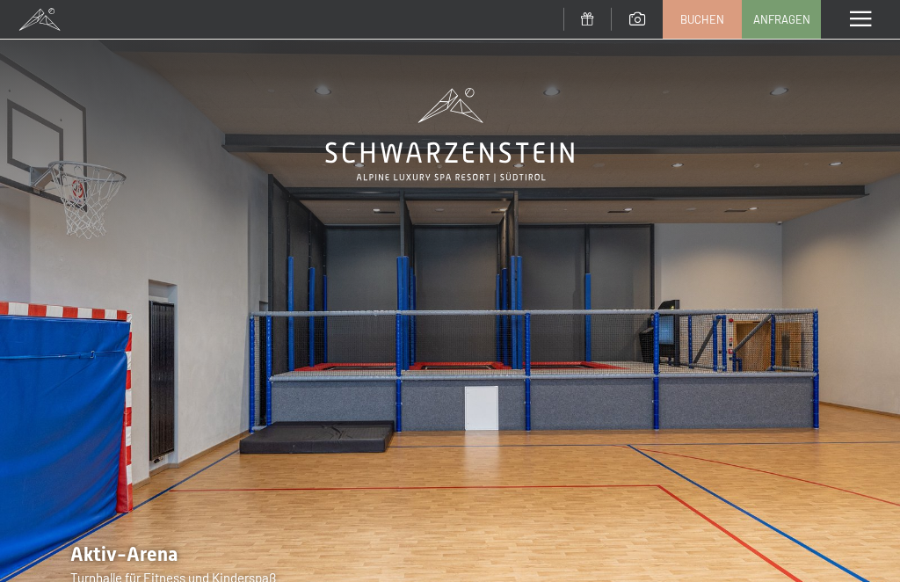
click at [690, 22] on span "Buchen" at bounding box center [702, 19] width 44 height 16
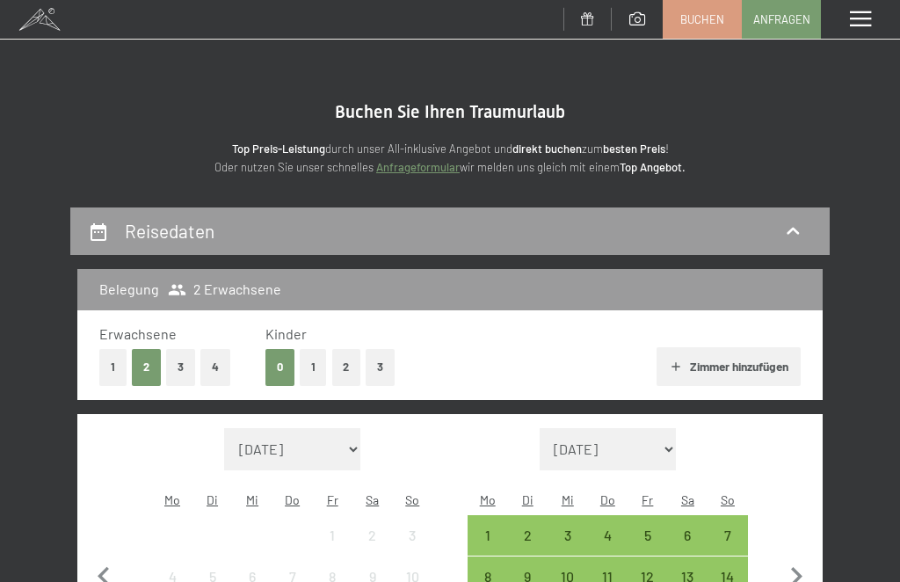
click at [854, 21] on span at bounding box center [860, 19] width 21 height 16
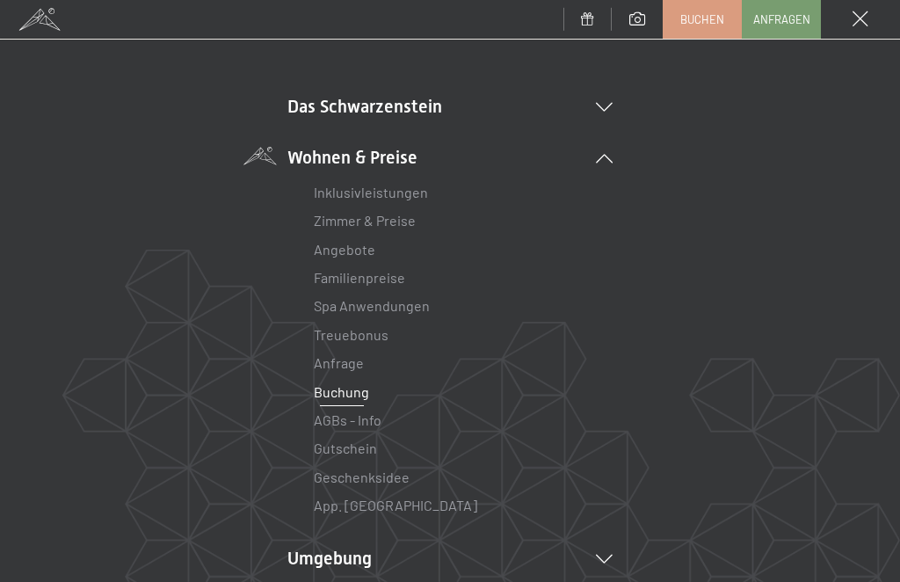
scroll to position [98, 0]
click at [373, 332] on link "Treuebonus" at bounding box center [351, 333] width 75 height 17
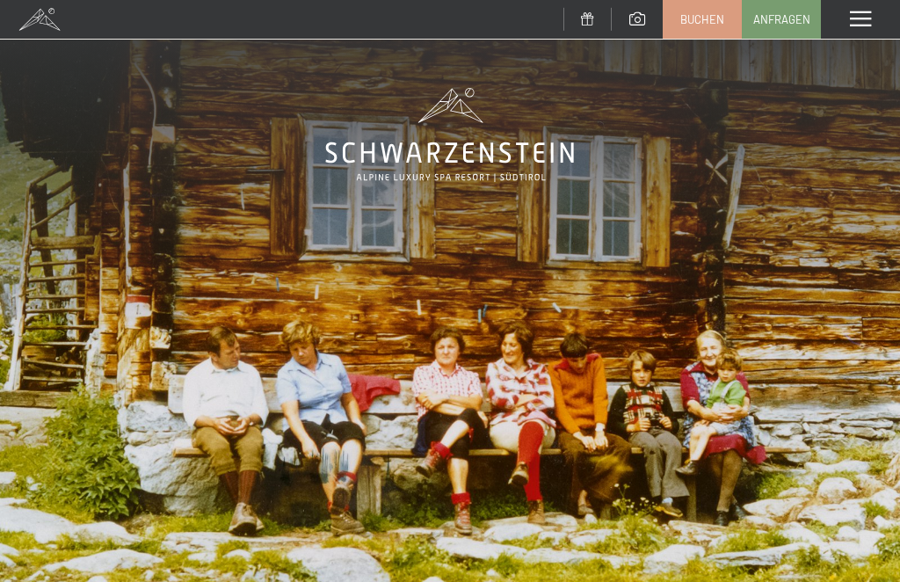
click at [859, 31] on div "Menü" at bounding box center [860, 19] width 79 height 39
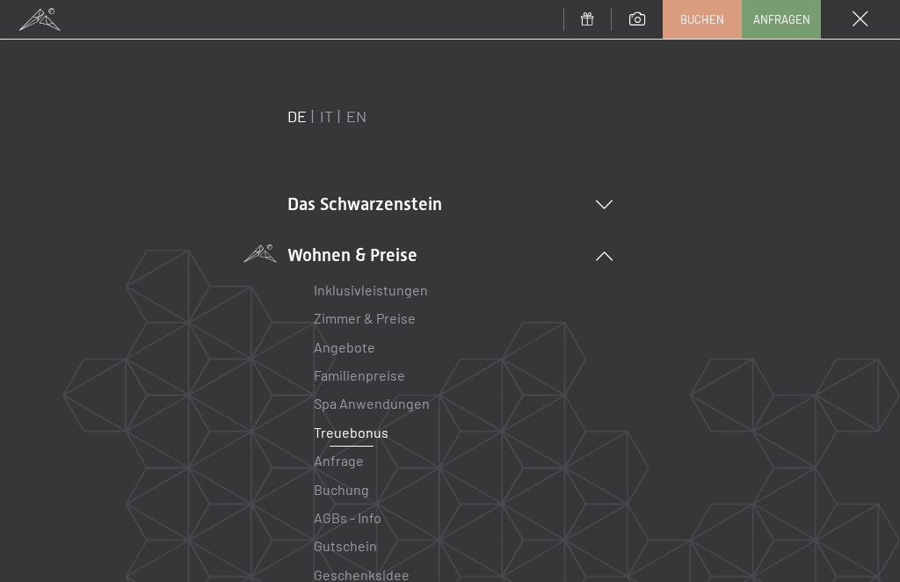
click at [411, 295] on link "Inklusivleistungen" at bounding box center [371, 289] width 114 height 17
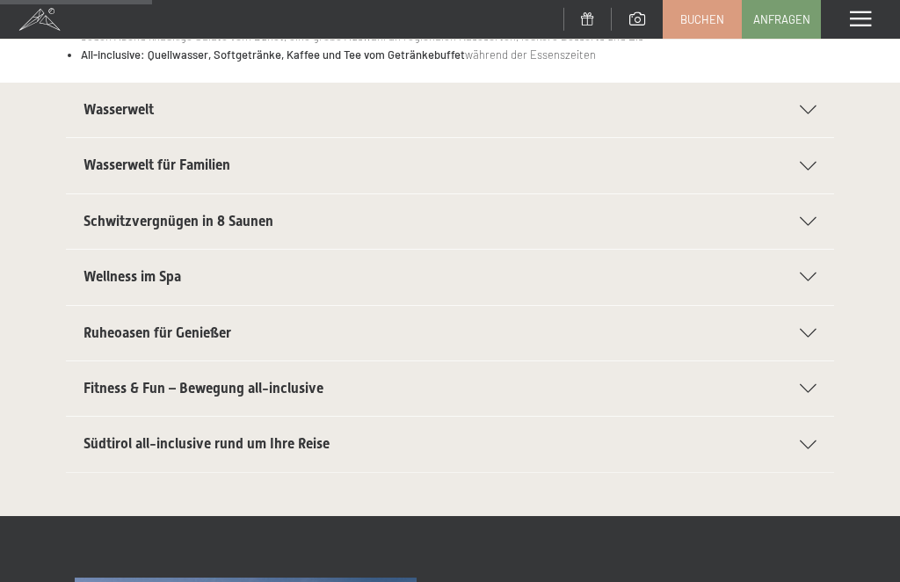
scroll to position [355, 0]
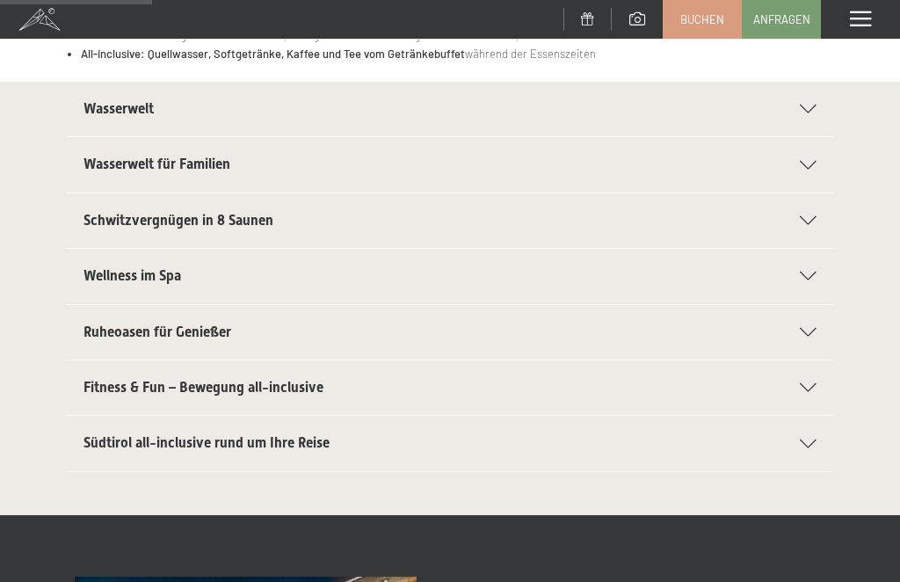
click at [815, 447] on div "Südtirol all-inclusive rund um Ihre Reise" at bounding box center [449, 443] width 733 height 54
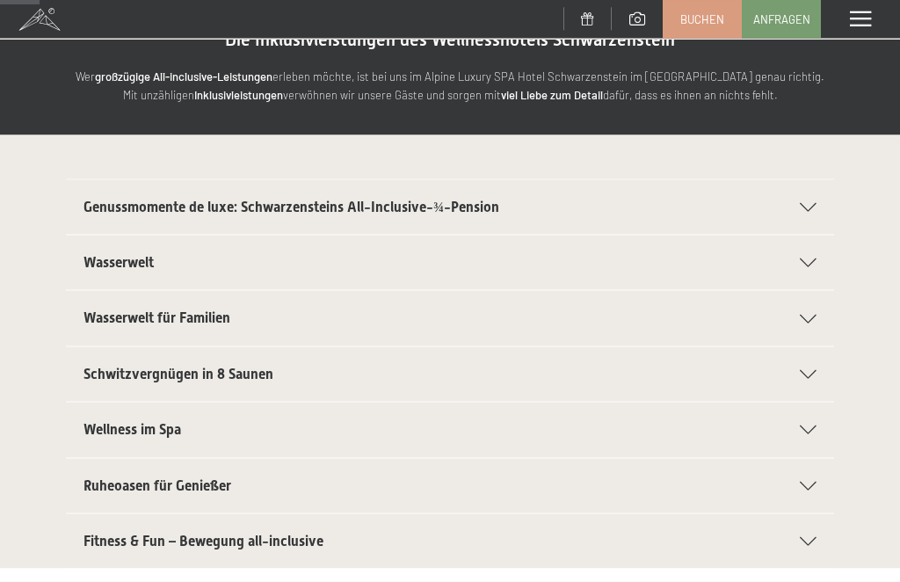
click at [815, 197] on div "Genussmomente de luxe: Schwarzensteins All-Inclusive-¾-Pension" at bounding box center [449, 207] width 733 height 54
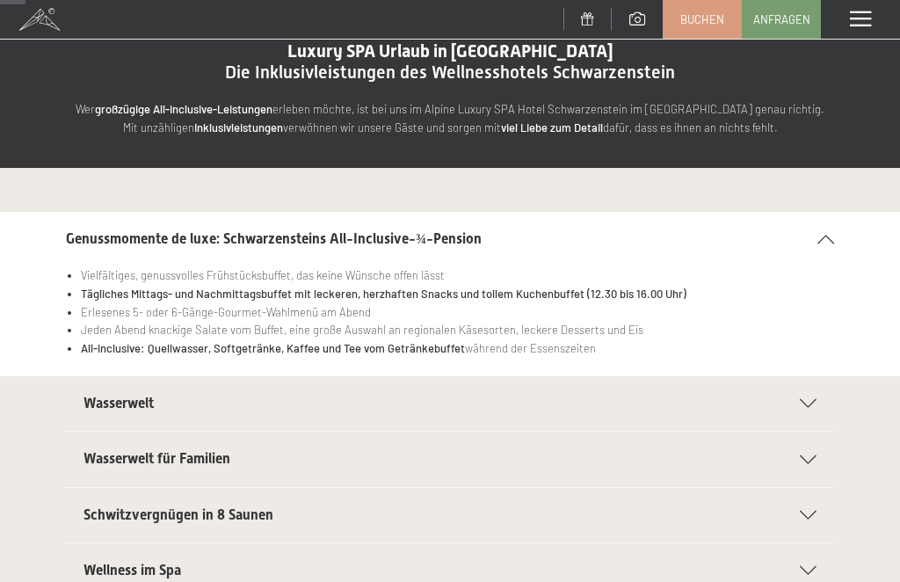
scroll to position [55, 0]
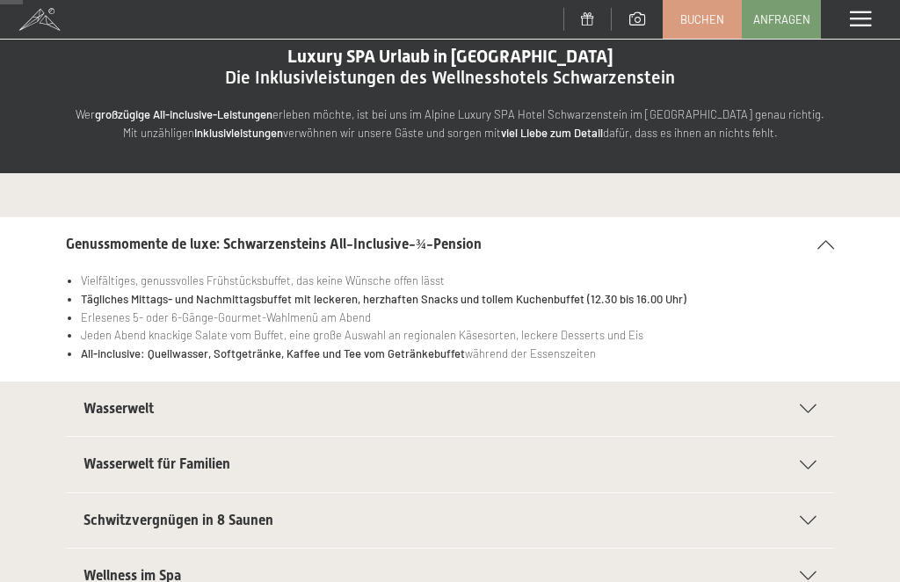
click at [808, 407] on icon at bounding box center [808, 408] width 17 height 9
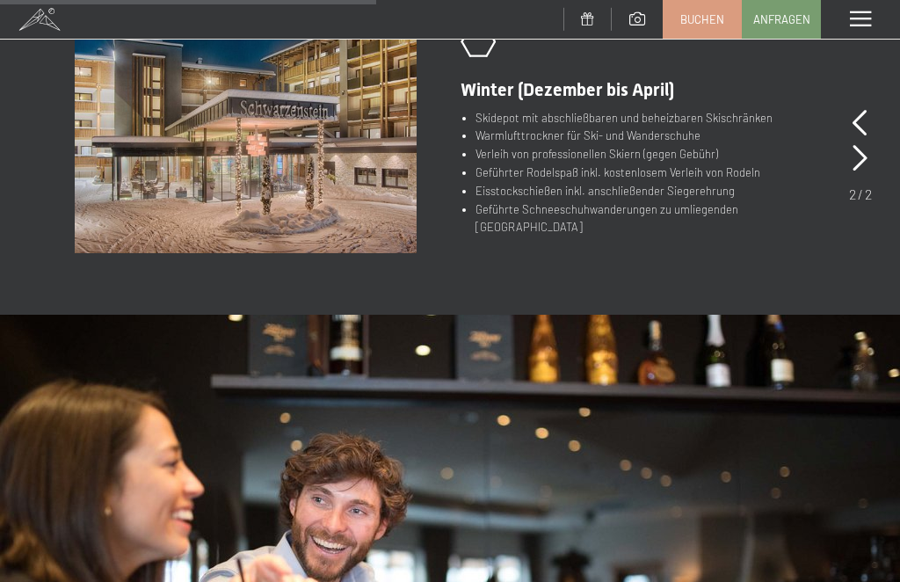
scroll to position [937, 0]
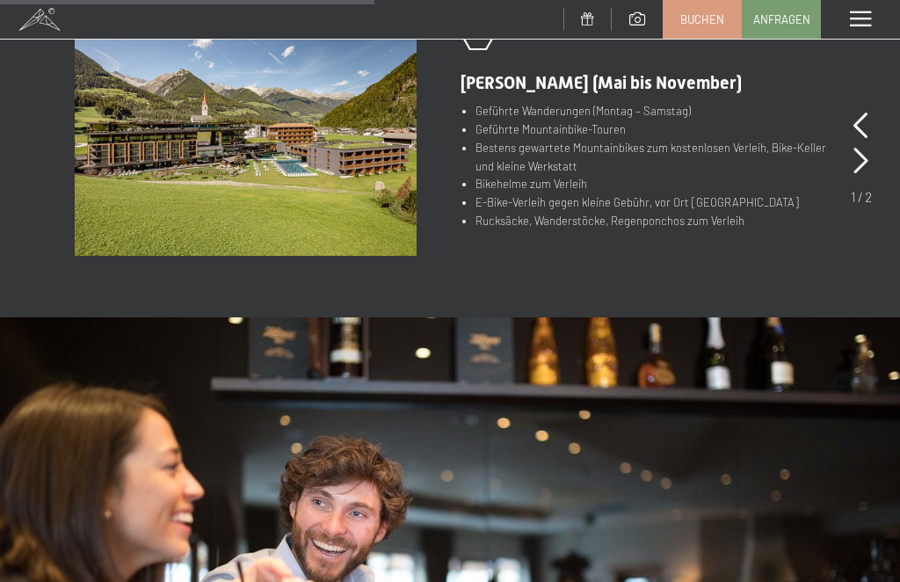
click at [637, 23] on span at bounding box center [637, 18] width 16 height 13
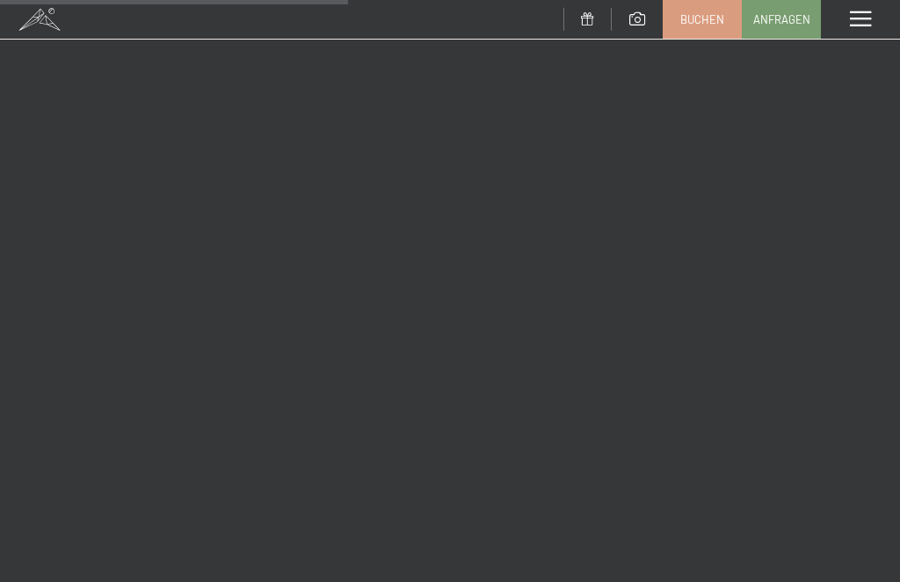
scroll to position [7110, 0]
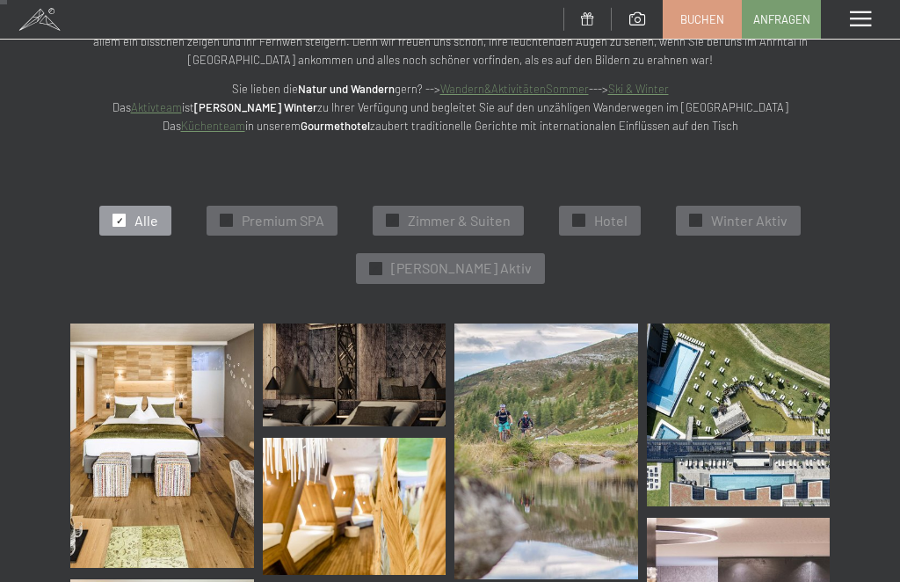
scroll to position [148, 0]
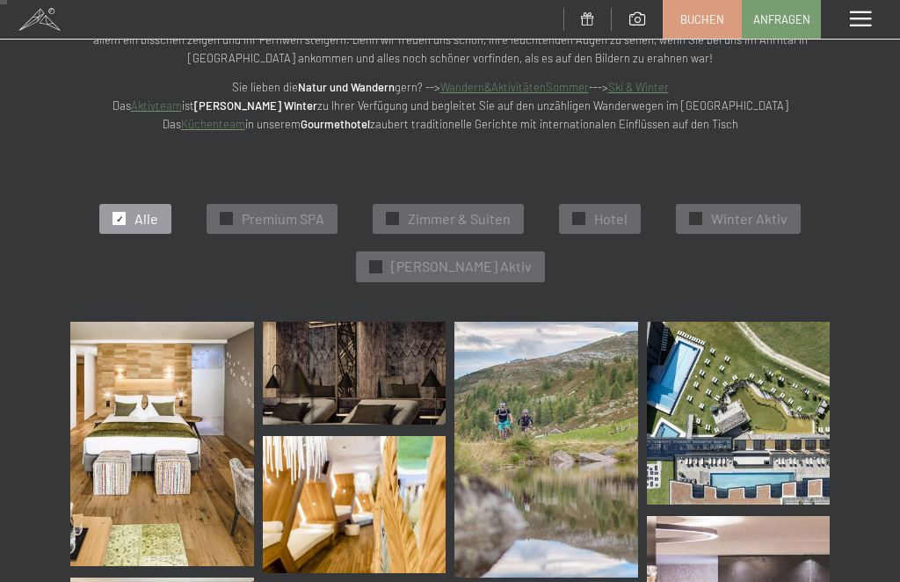
click at [758, 213] on span "Winter Aktiv" at bounding box center [749, 218] width 76 height 19
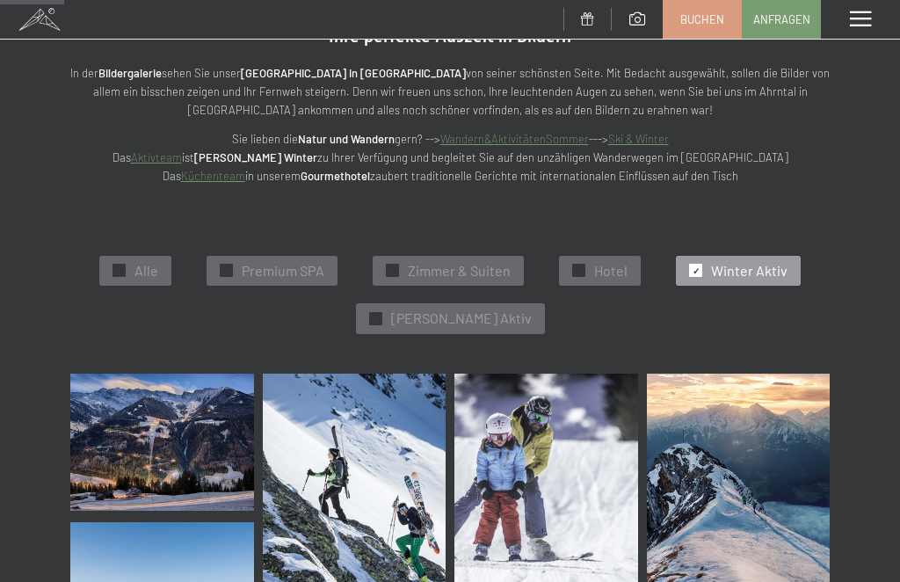
scroll to position [0, 0]
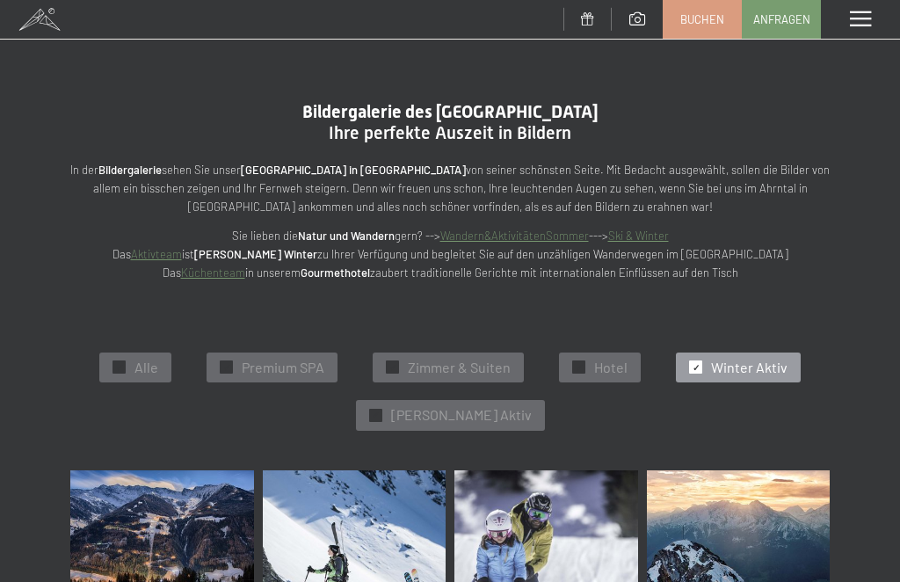
click at [431, 367] on span "Zimmer & Suiten" at bounding box center [459, 367] width 103 height 19
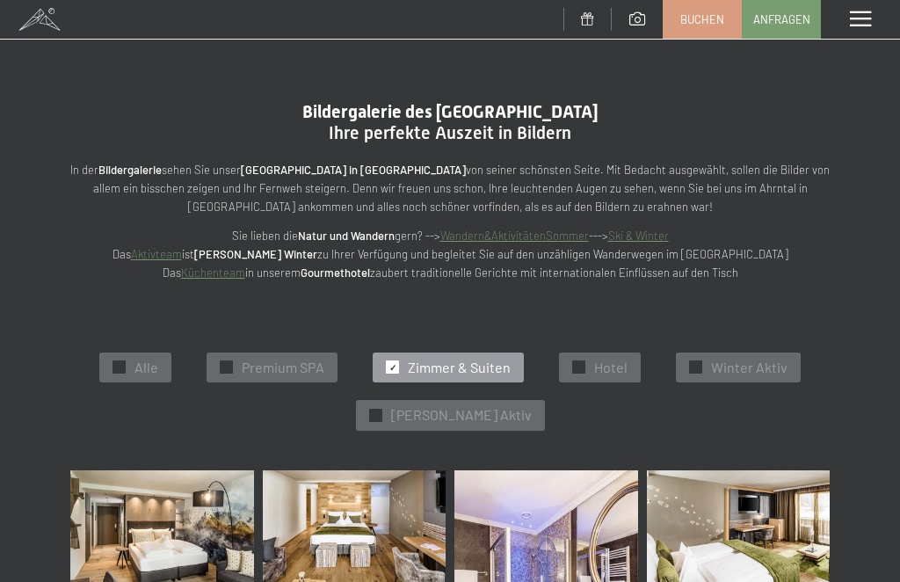
click at [4, 272] on div "Bildergalerie des Hotel Schwarzenstein Luttach Ihre perfekte Auszeit in Bildern…" at bounding box center [450, 191] width 900 height 181
click at [858, 25] on span at bounding box center [860, 19] width 21 height 16
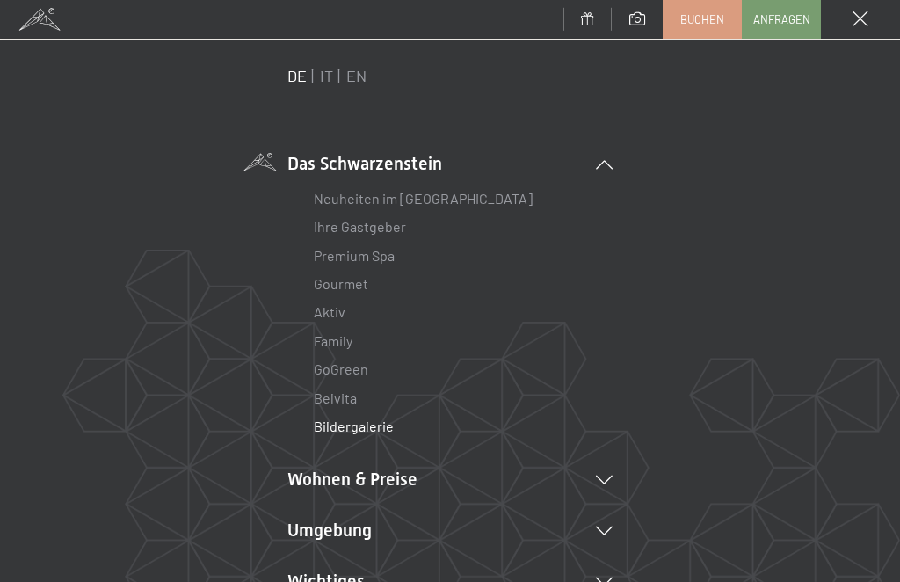
scroll to position [41, 0]
click at [337, 226] on link "Ihre Gastgeber" at bounding box center [360, 225] width 92 height 17
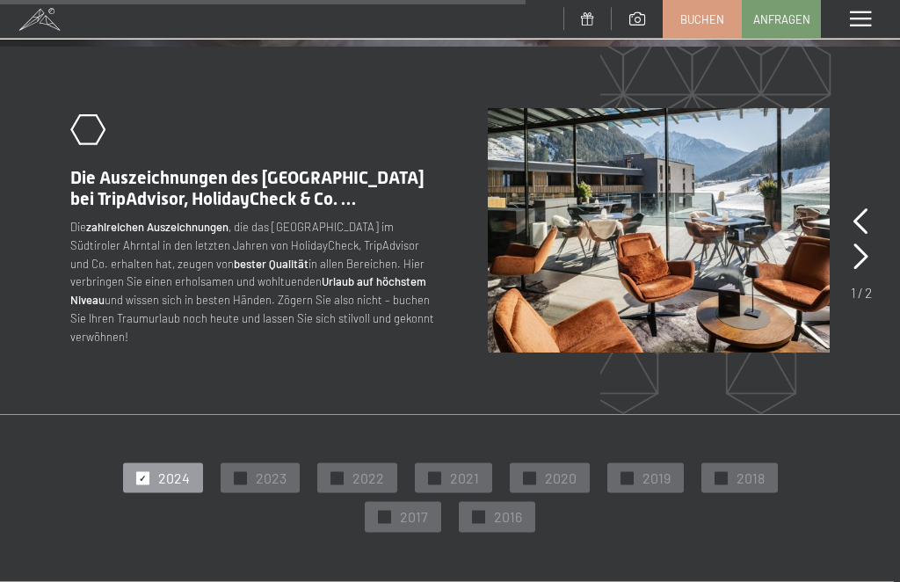
scroll to position [2677, 0]
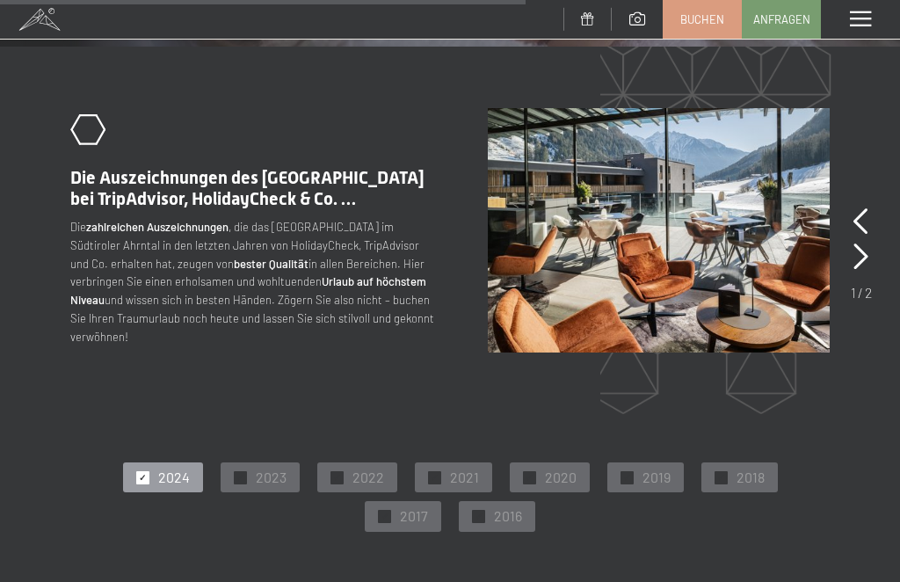
click at [857, 208] on icon at bounding box center [860, 221] width 15 height 26
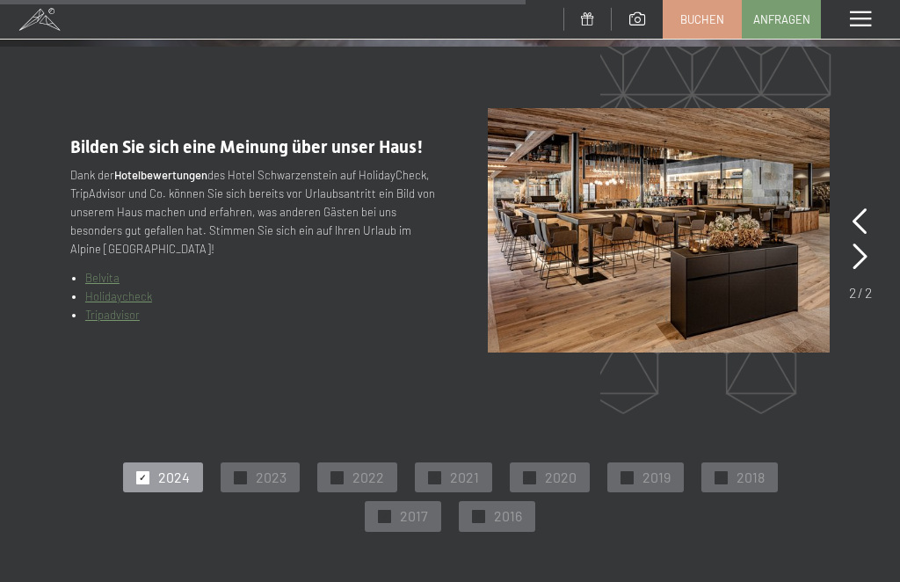
click at [852, 208] on icon at bounding box center [859, 221] width 15 height 26
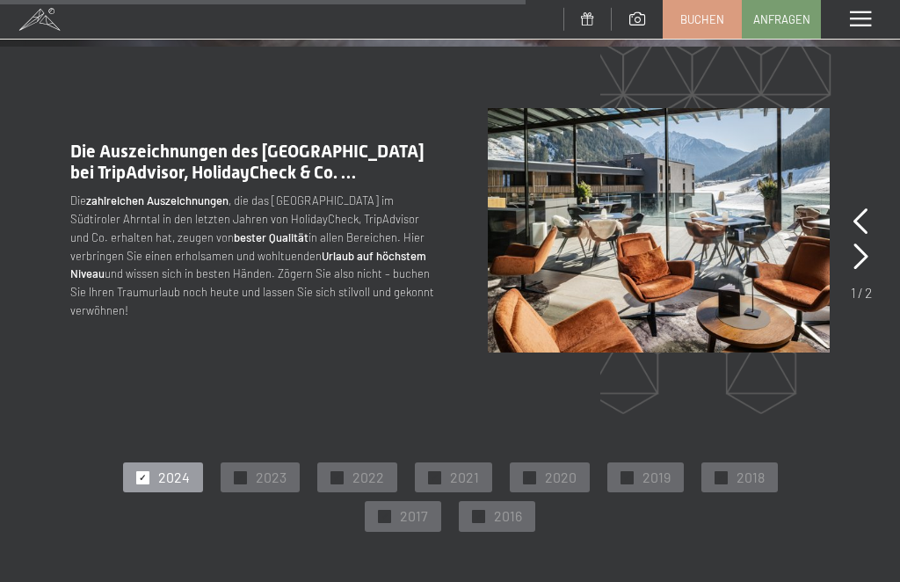
click at [859, 208] on icon at bounding box center [860, 221] width 15 height 26
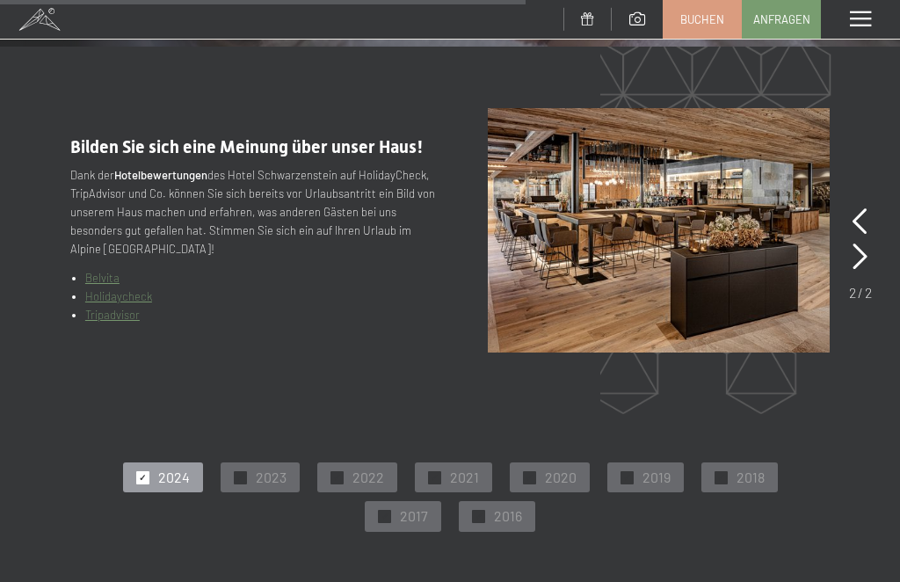
click at [859, 243] on icon at bounding box center [859, 256] width 15 height 26
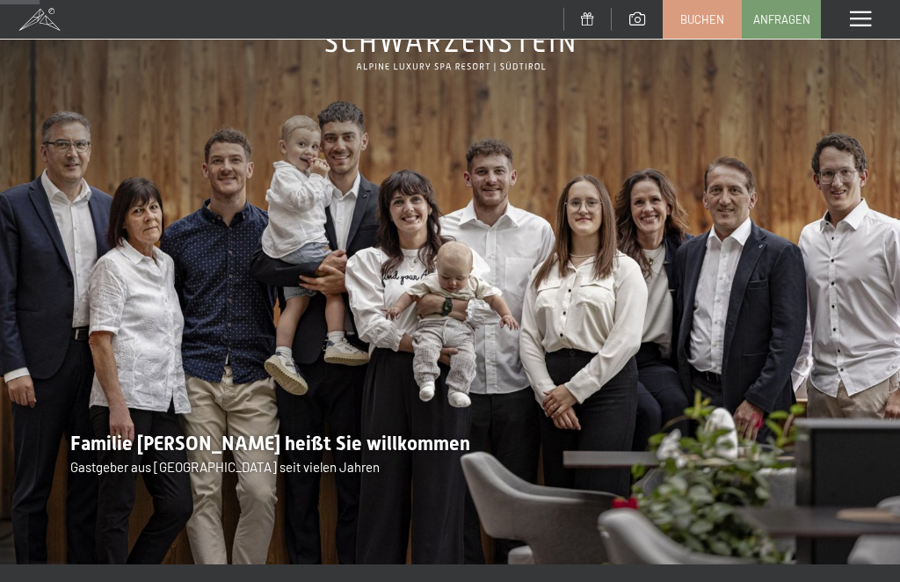
scroll to position [0, 0]
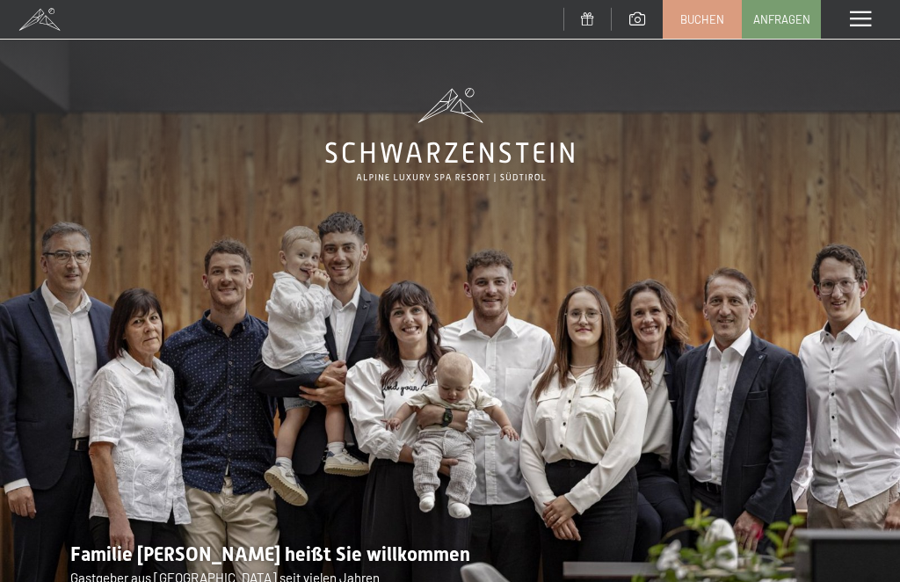
click at [858, 22] on span at bounding box center [860, 19] width 21 height 16
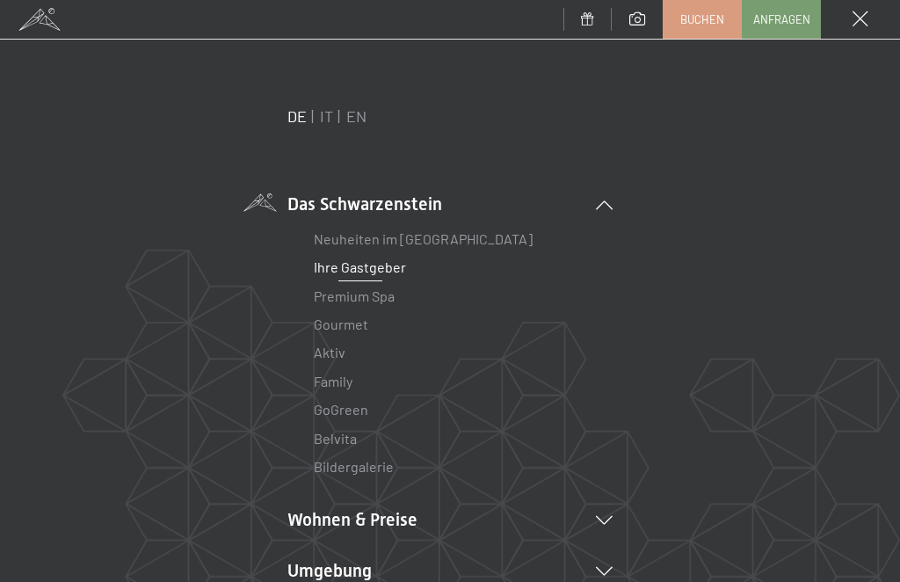
click at [324, 316] on link "Gourmet" at bounding box center [341, 323] width 54 height 17
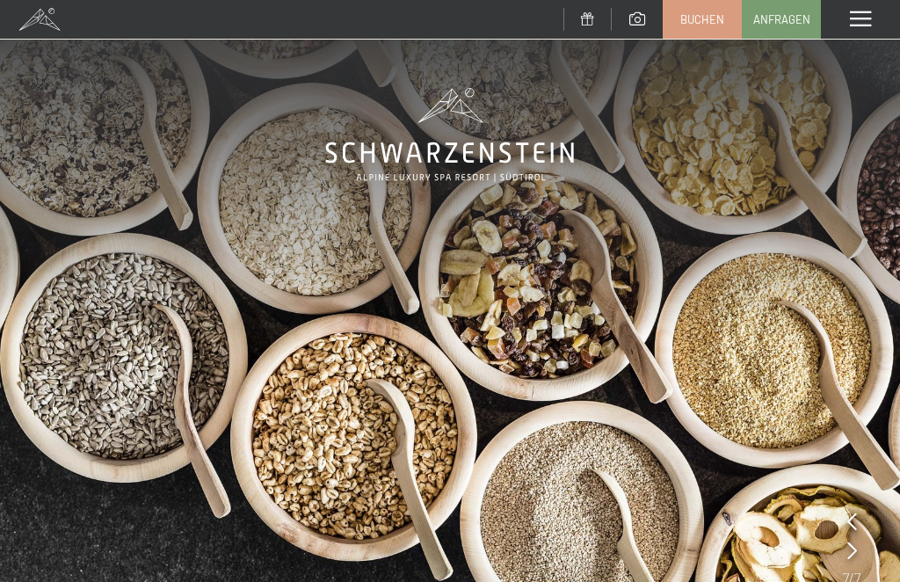
click at [863, 20] on span at bounding box center [860, 19] width 21 height 16
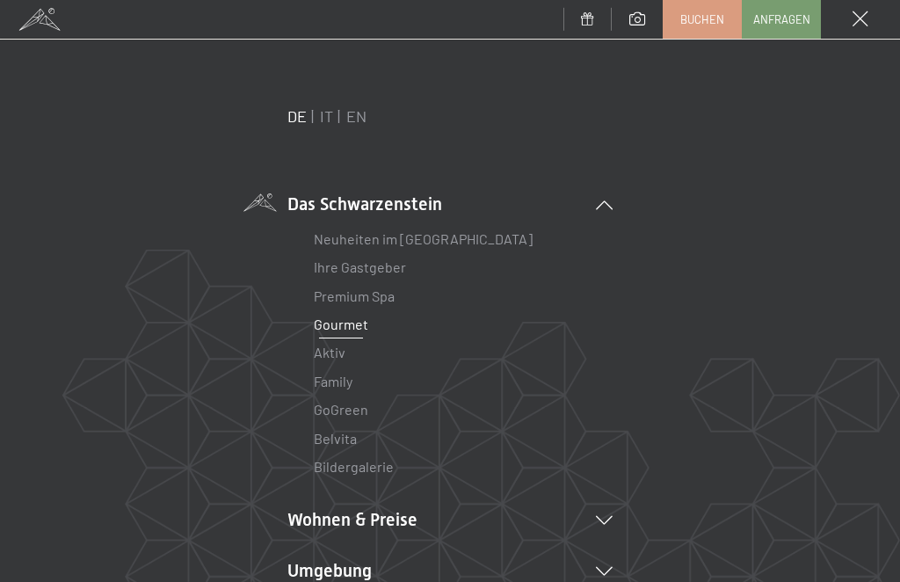
click at [858, 20] on span at bounding box center [860, 19] width 16 height 16
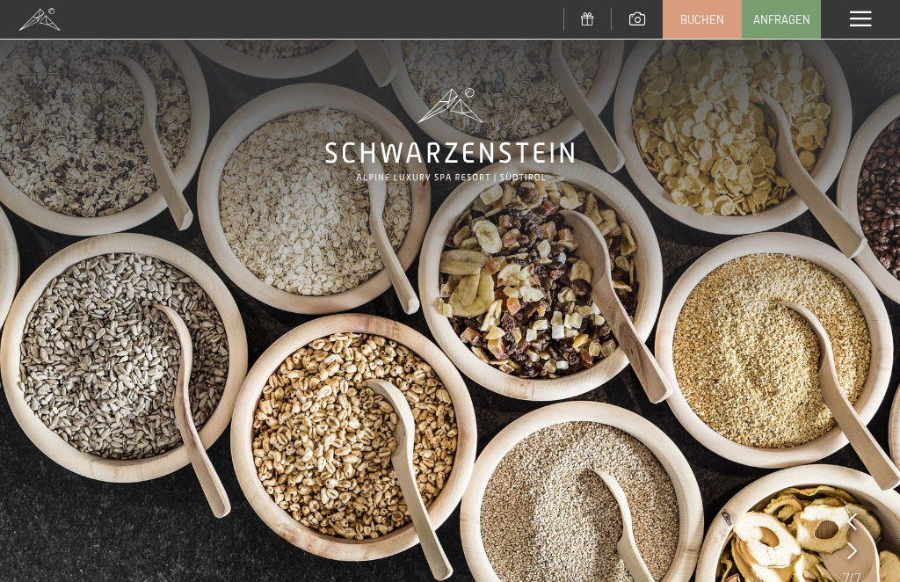
click at [860, 20] on span at bounding box center [860, 19] width 21 height 16
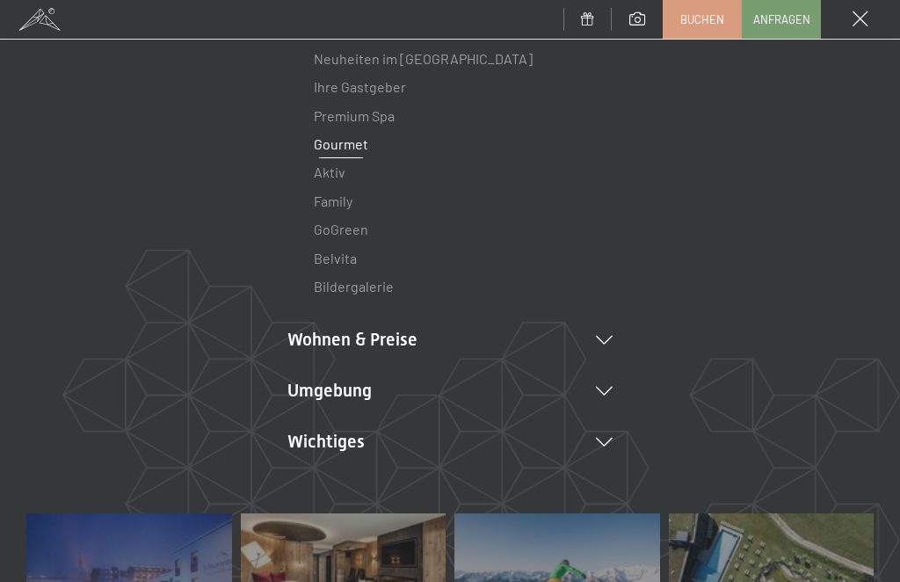
scroll to position [201, 0]
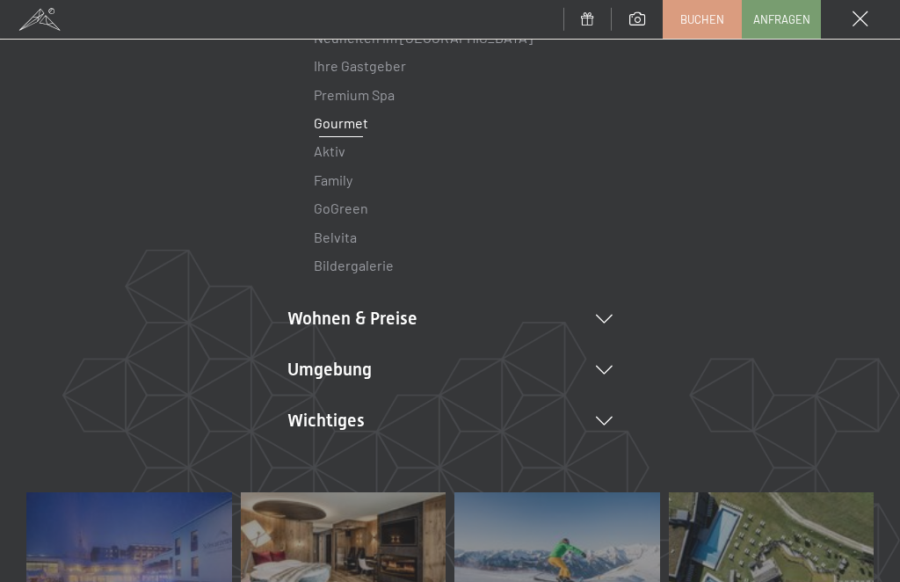
click at [311, 318] on li "Wohnen & Preise Inklusivleistungen Zimmer & Preise Liste Angebote Liste Familie…" at bounding box center [449, 318] width 325 height 25
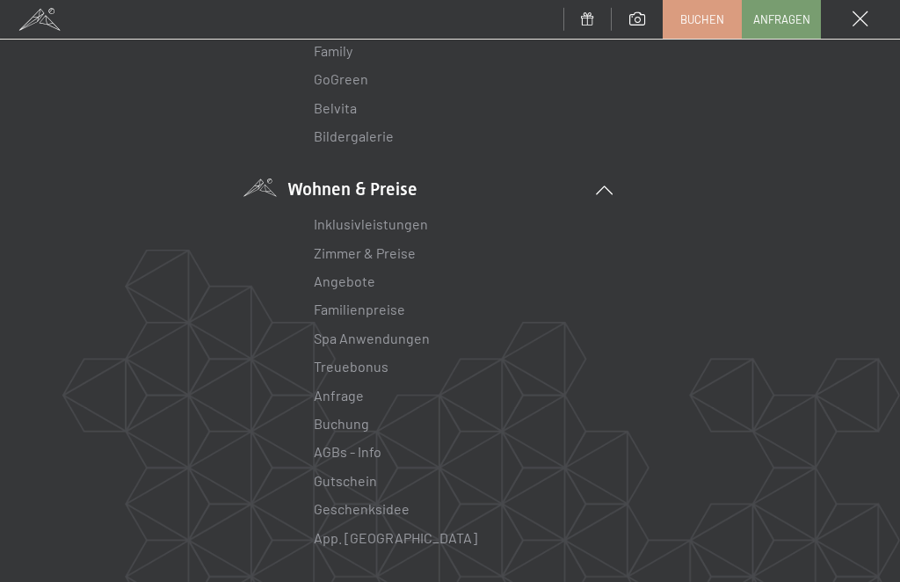
scroll to position [333, 0]
click at [329, 248] on link "Zimmer & Preise" at bounding box center [365, 250] width 102 height 17
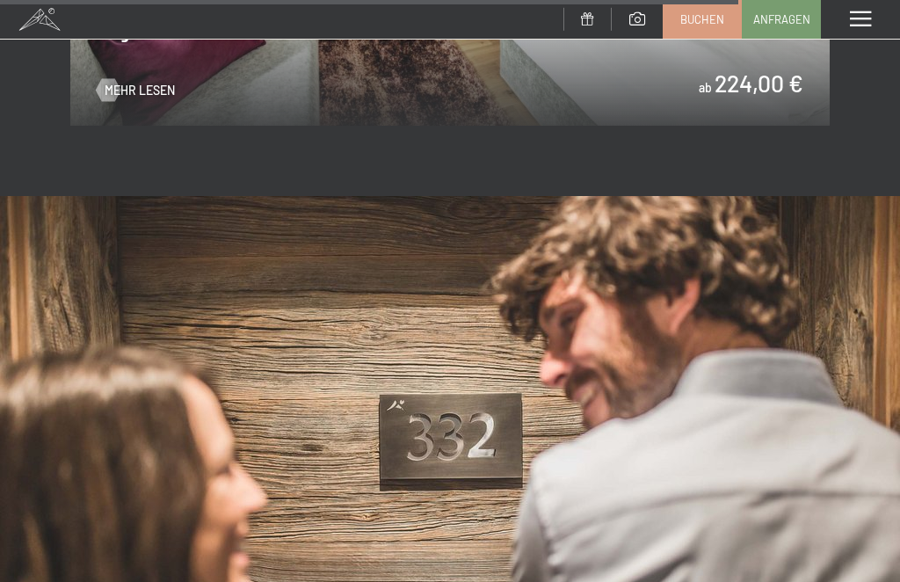
scroll to position [6858, 0]
